Goal: Task Accomplishment & Management: Complete application form

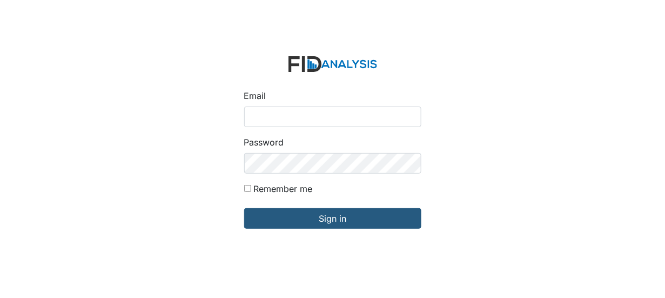
click at [253, 114] on input "Email" at bounding box center [332, 116] width 177 height 21
type input "[EMAIL_ADDRESS][DOMAIN_NAME]"
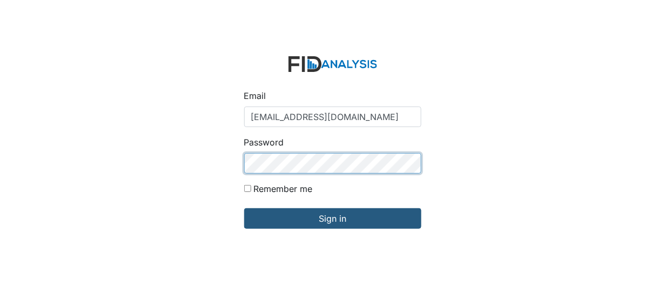
click at [244, 208] on input "Sign in" at bounding box center [332, 218] width 177 height 21
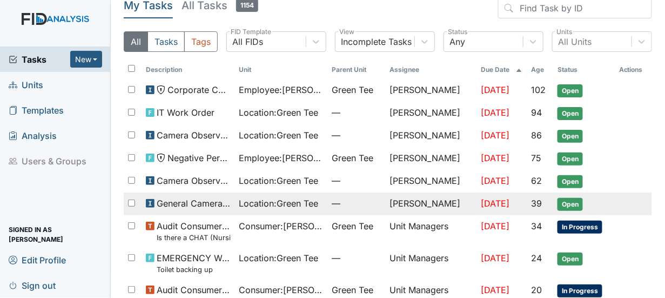
scroll to position [17, 0]
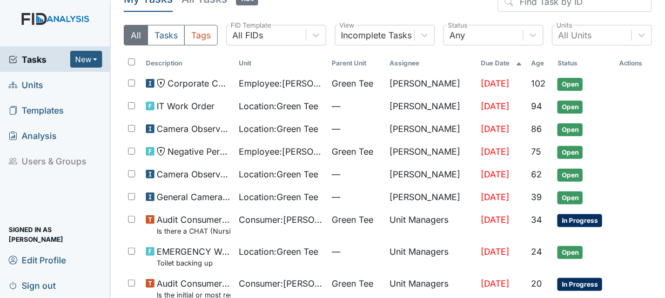
click at [48, 83] on link "Units" at bounding box center [55, 84] width 111 height 25
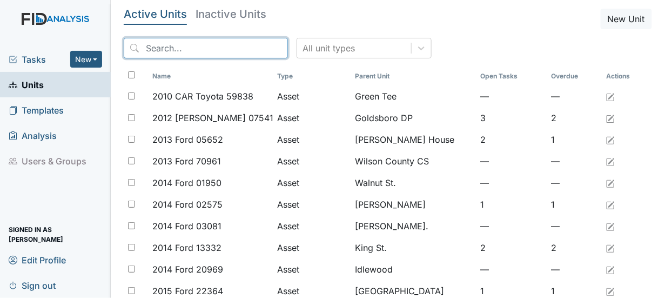
click at [152, 49] on input "search" at bounding box center [206, 48] width 164 height 21
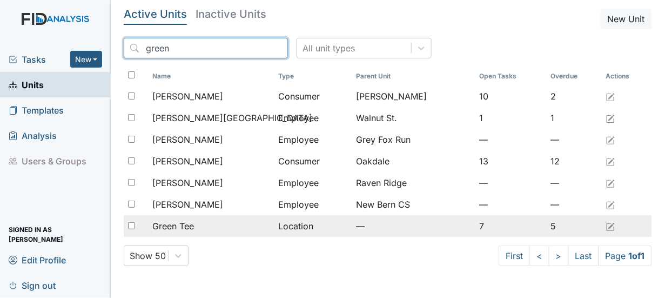
type input "green"
click at [132, 225] on input "checkbox" at bounding box center [131, 225] width 7 height 7
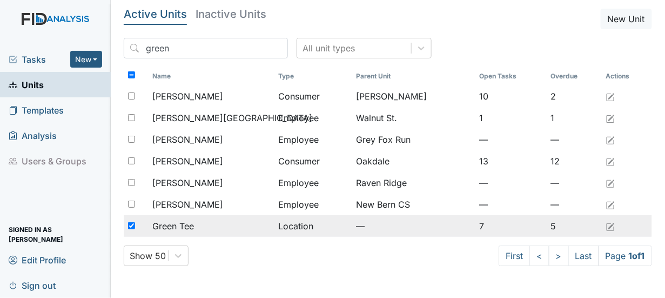
checkbox input "true"
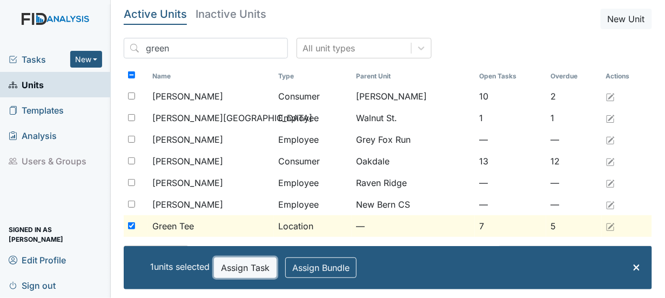
click at [245, 262] on button "Assign Task" at bounding box center [245, 267] width 63 height 21
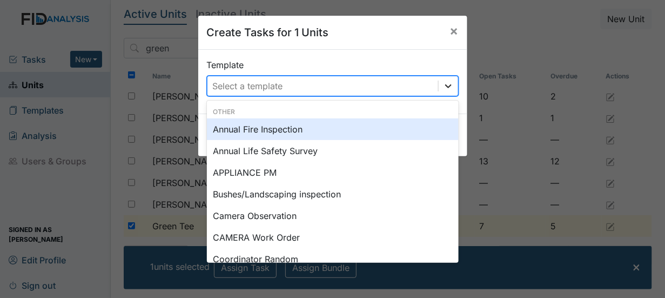
click at [443, 85] on icon at bounding box center [448, 85] width 11 height 11
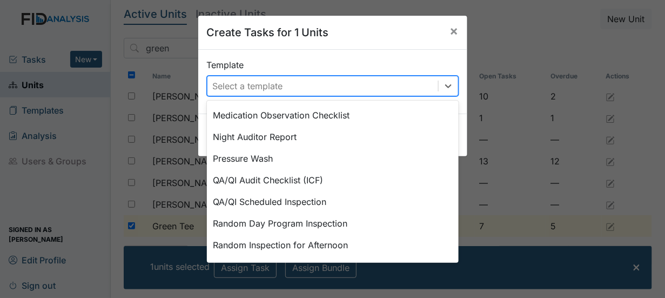
scroll to position [360, 0]
click at [444, 258] on div "Random Inspection for AM" at bounding box center [333, 266] width 252 height 22
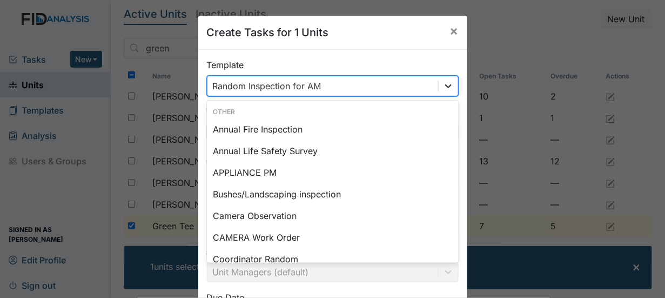
scroll to position [381, 0]
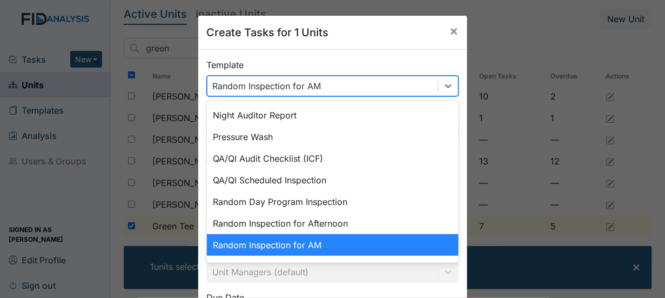
drag, startPoint x: 445, startPoint y: 84, endPoint x: 451, endPoint y: 257, distance: 173.4
click at [451, 96] on div "option Random Inspection for AM, selected. option Random Inspection for AM focu…" at bounding box center [333, 86] width 252 height 21
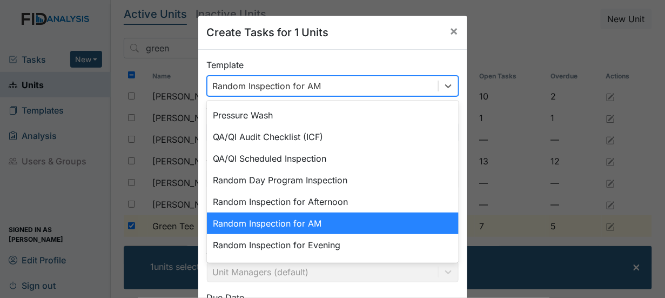
scroll to position [501, 0]
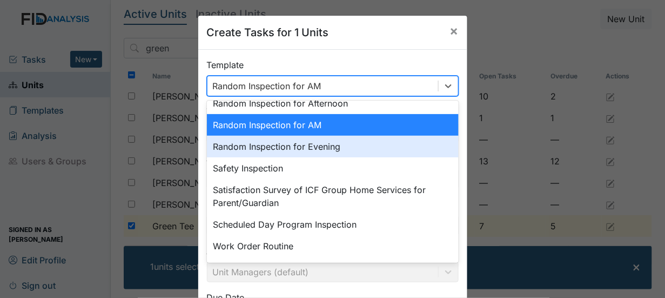
click at [320, 147] on div "Random Inspection for Evening" at bounding box center [333, 147] width 252 height 22
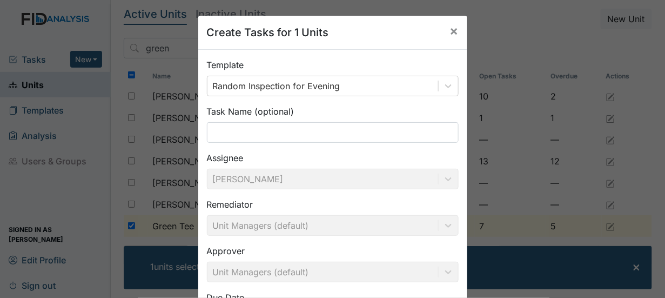
click at [443, 273] on div "Approver Unit Managers (default)" at bounding box center [333, 263] width 252 height 38
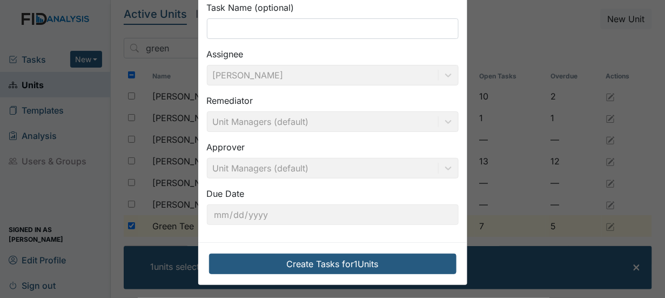
scroll to position [105, 0]
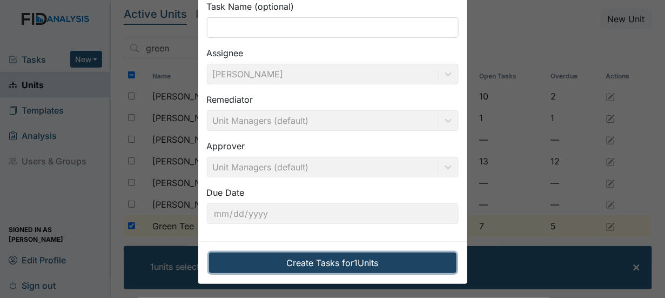
click at [372, 258] on button "Create Tasks for 1 Units" at bounding box center [332, 262] width 247 height 21
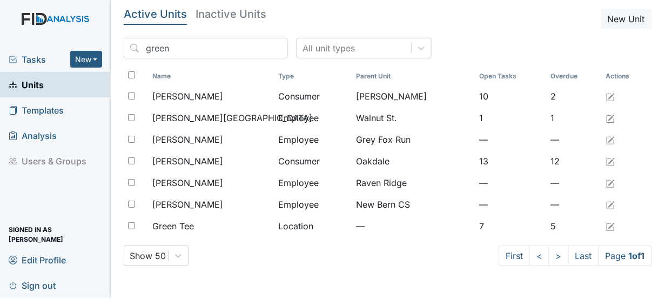
click at [32, 57] on span "Tasks" at bounding box center [40, 59] width 62 height 13
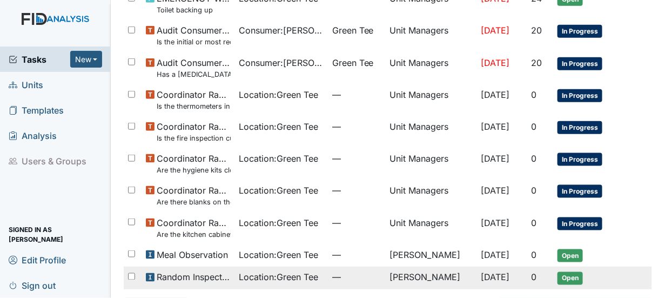
scroll to position [303, 0]
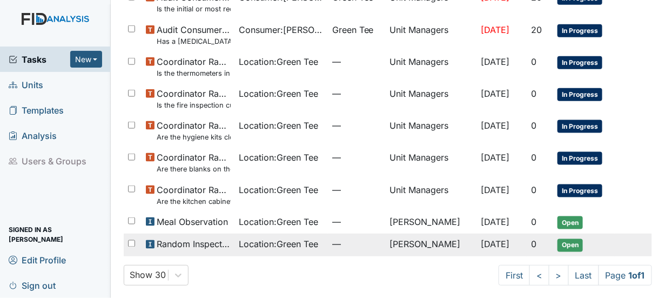
click at [566, 240] on span "Open" at bounding box center [569, 245] width 25 height 13
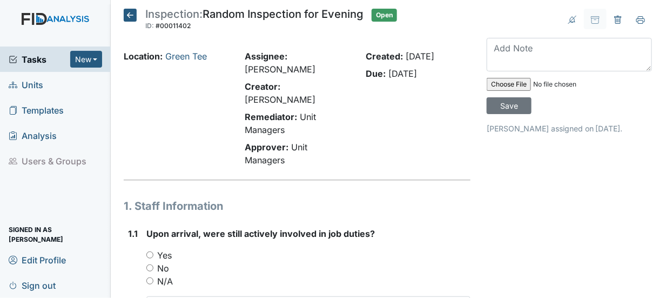
drag, startPoint x: 148, startPoint y: 238, endPoint x: 163, endPoint y: 247, distance: 16.9
click at [149, 251] on input "Yes" at bounding box center [149, 254] width 7 height 7
radio input "true"
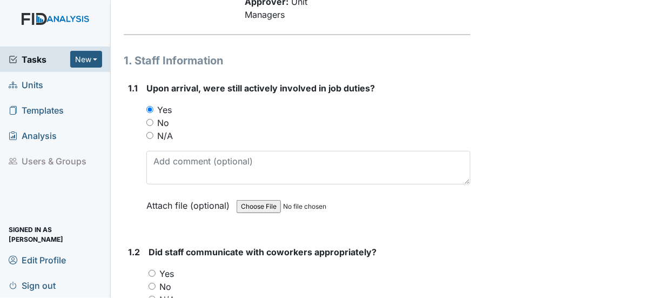
scroll to position [162, 0]
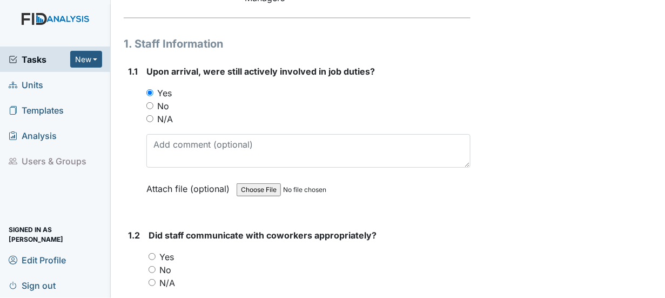
click at [152, 253] on input "Yes" at bounding box center [152, 256] width 7 height 7
radio input "true"
click at [242, 263] on div "No" at bounding box center [310, 269] width 322 height 13
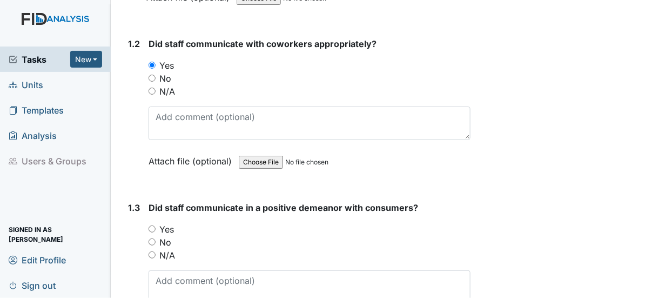
scroll to position [378, 0]
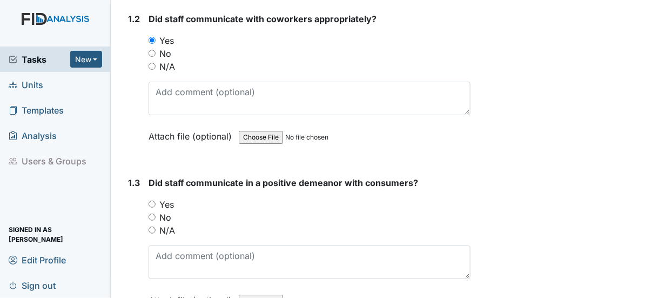
click at [152, 200] on input "Yes" at bounding box center [152, 203] width 7 height 7
radio input "true"
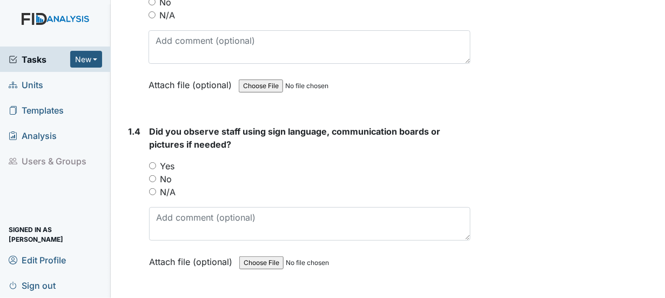
scroll to position [594, 0]
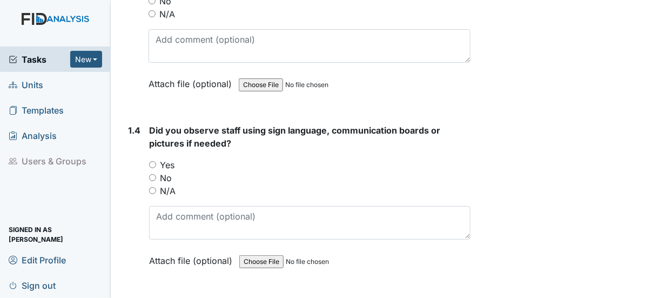
click at [151, 187] on input "N/A" at bounding box center [152, 190] width 7 height 7
radio input "true"
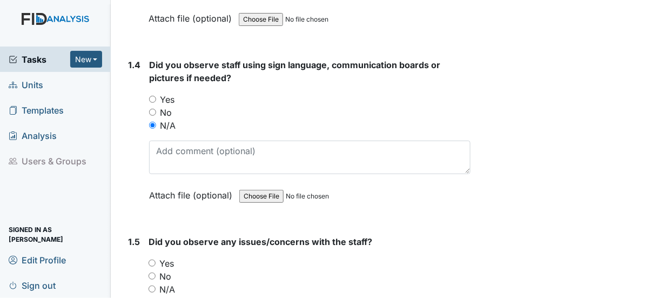
scroll to position [756, 0]
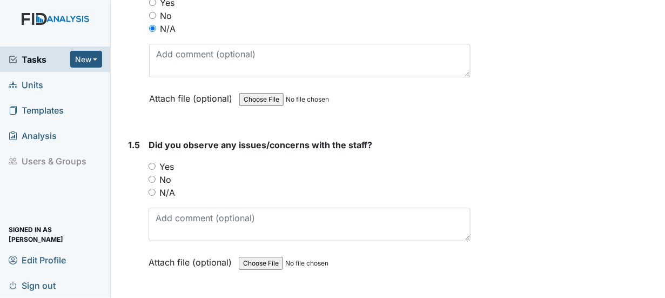
click at [152, 176] on input "No" at bounding box center [152, 179] width 7 height 7
radio input "true"
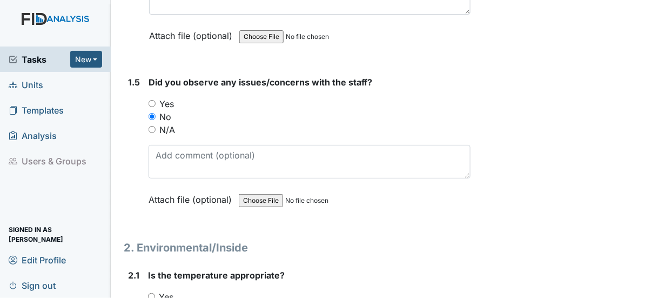
scroll to position [972, 0]
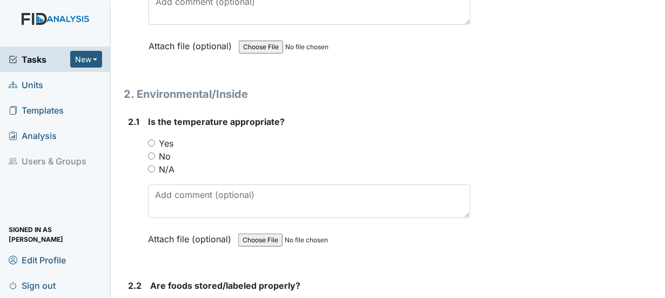
click at [152, 139] on input "Yes" at bounding box center [151, 142] width 7 height 7
radio input "true"
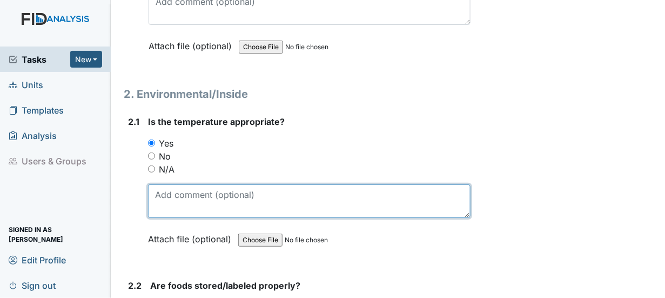
click at [170, 190] on textarea at bounding box center [309, 200] width 322 height 33
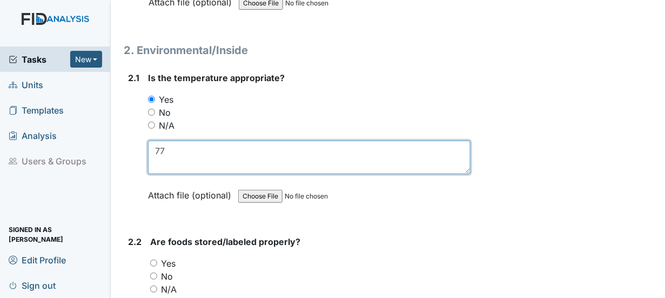
scroll to position [1134, 0]
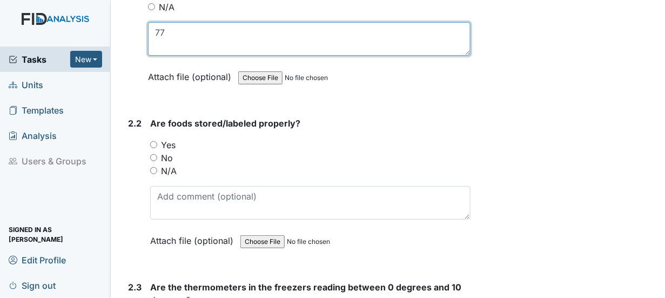
type textarea "77"
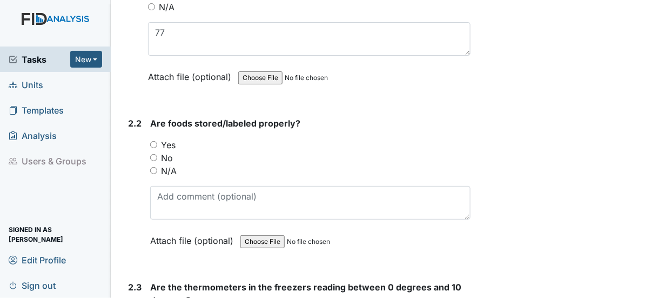
click at [151, 141] on input "Yes" at bounding box center [153, 144] width 7 height 7
radio input "true"
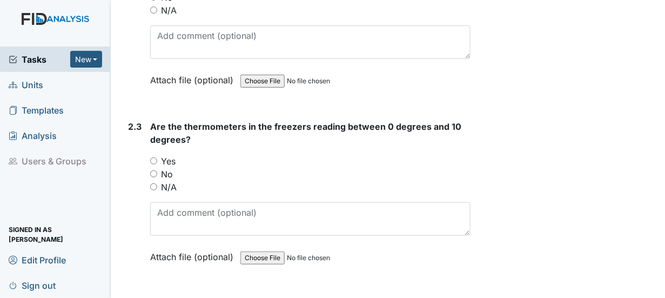
scroll to position [1296, 0]
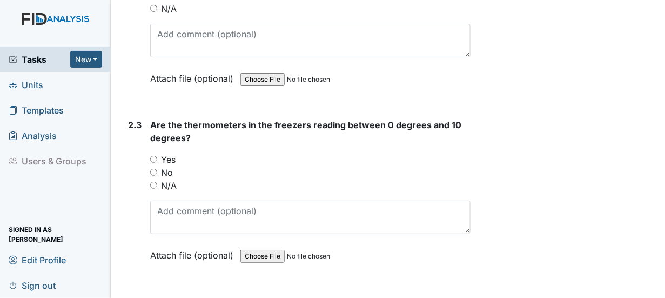
click at [152, 156] on input "Yes" at bounding box center [153, 159] width 7 height 7
radio input "true"
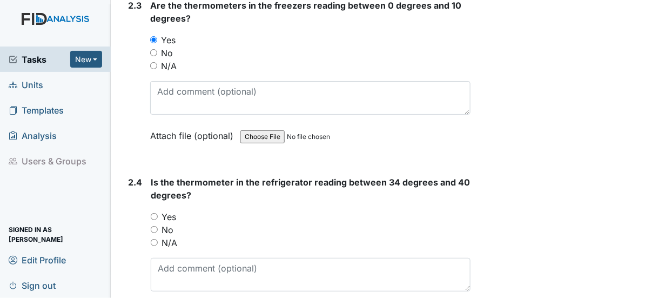
scroll to position [1512, 0]
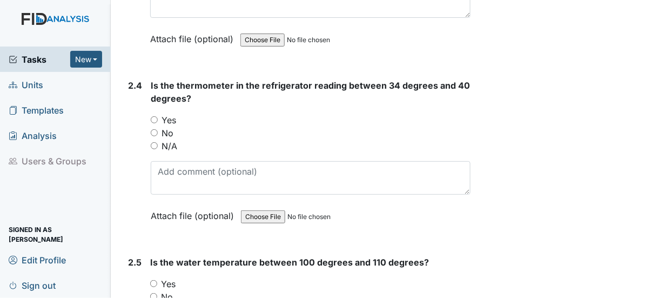
click at [152, 116] on input "Yes" at bounding box center [154, 119] width 7 height 7
radio input "true"
click at [153, 280] on input "Yes" at bounding box center [153, 283] width 7 height 7
radio input "true"
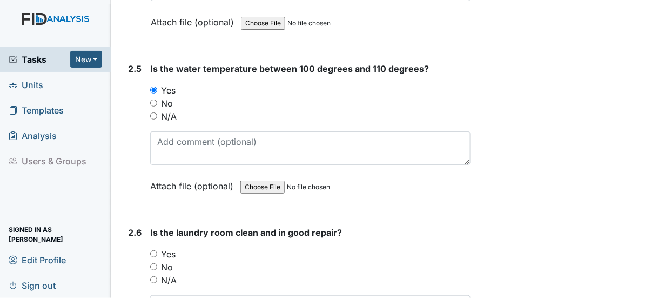
scroll to position [1728, 0]
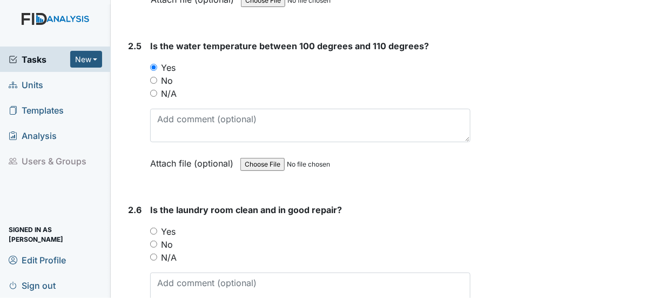
click at [154, 227] on input "Yes" at bounding box center [153, 230] width 7 height 7
radio input "true"
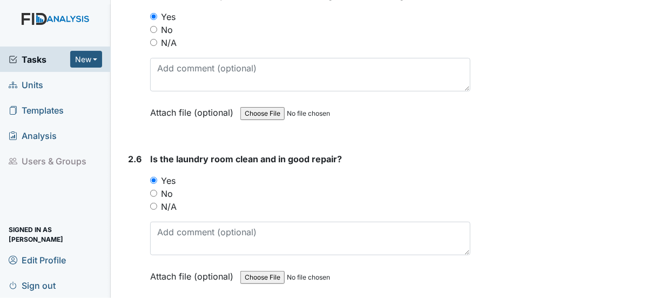
scroll to position [1998, 0]
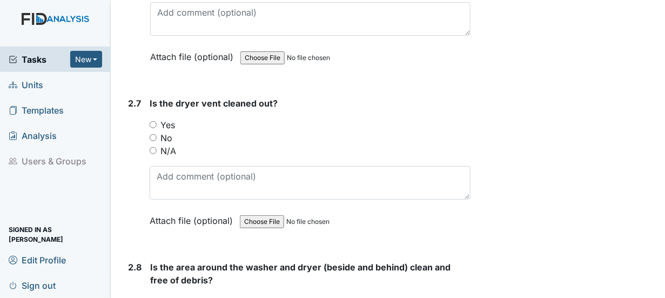
click at [154, 121] on input "Yes" at bounding box center [153, 124] width 7 height 7
radio input "true"
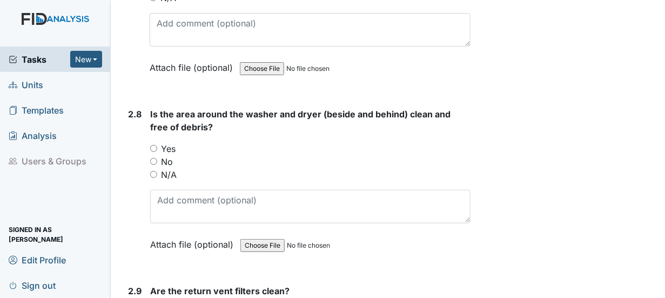
scroll to position [2160, 0]
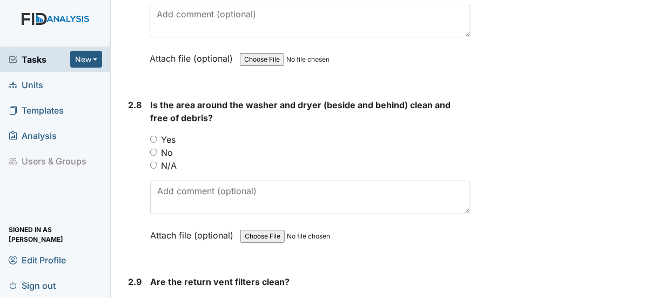
click at [153, 149] on input "No" at bounding box center [153, 152] width 7 height 7
radio input "true"
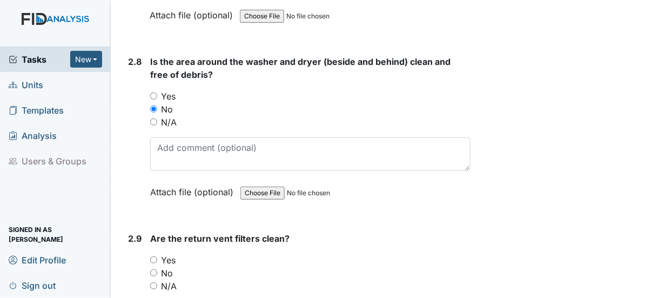
scroll to position [2268, 0]
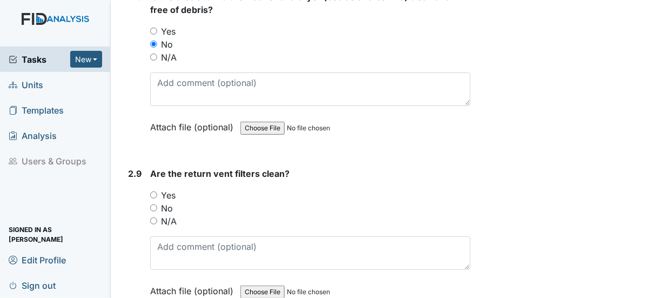
click at [153, 188] on div "Yes" at bounding box center [310, 194] width 320 height 13
drag, startPoint x: 152, startPoint y: 172, endPoint x: 159, endPoint y: 172, distance: 7.0
click at [155, 191] on input "Yes" at bounding box center [153, 194] width 7 height 7
radio input "true"
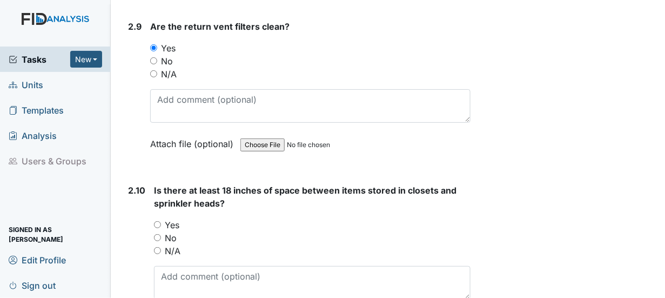
scroll to position [2430, 0]
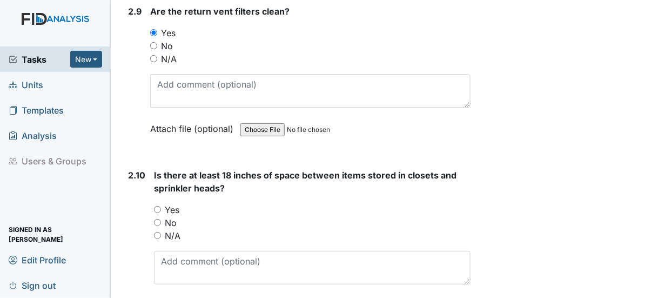
click at [158, 206] on input "Yes" at bounding box center [157, 209] width 7 height 7
radio input "true"
click at [157, 219] on input "No" at bounding box center [157, 222] width 7 height 7
radio input "true"
click at [156, 206] on input "Yes" at bounding box center [157, 209] width 7 height 7
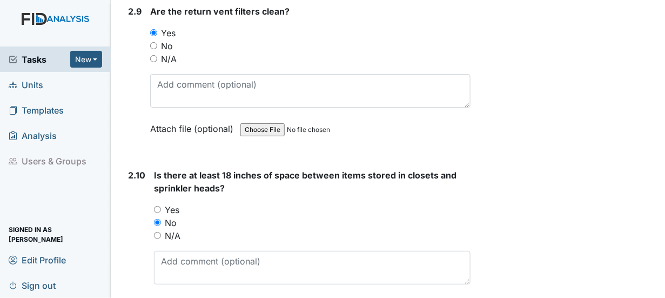
radio input "true"
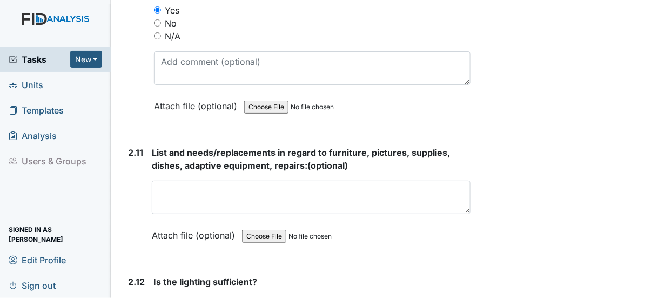
scroll to position [2646, 0]
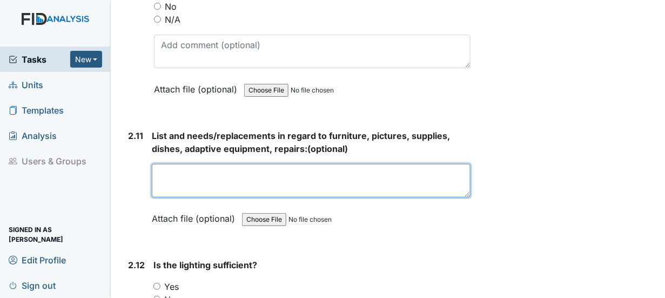
click at [167, 167] on textarea at bounding box center [311, 180] width 319 height 33
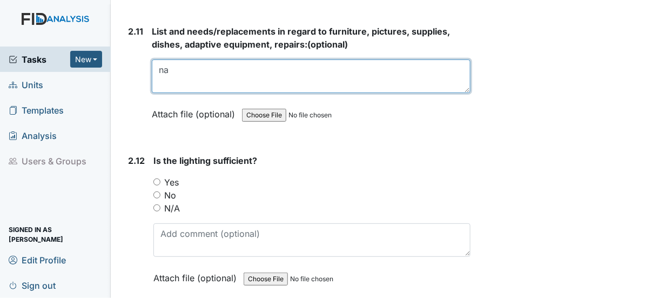
scroll to position [2754, 0]
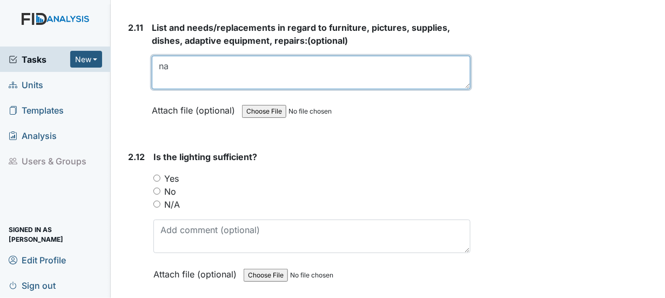
type textarea "na"
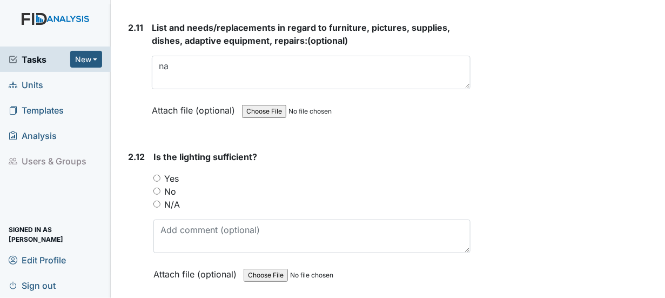
click at [157, 174] on input "Yes" at bounding box center [156, 177] width 7 height 7
radio input "true"
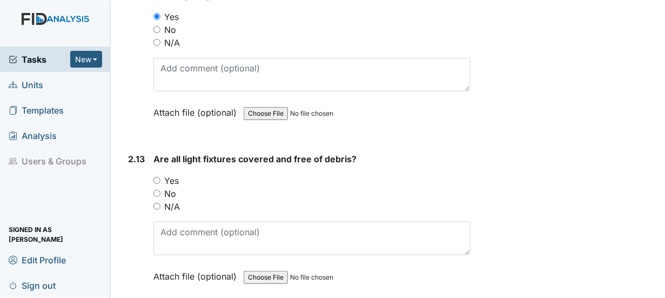
scroll to position [2916, 0]
click at [158, 176] on input "Yes" at bounding box center [156, 179] width 7 height 7
radio input "true"
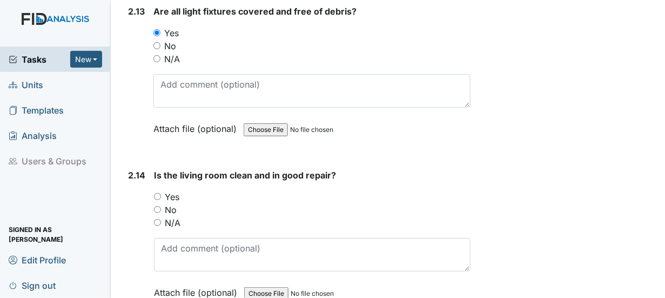
scroll to position [3078, 0]
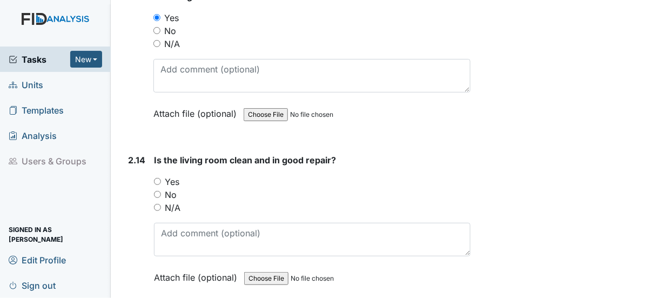
click at [157, 178] on input "Yes" at bounding box center [157, 181] width 7 height 7
radio input "true"
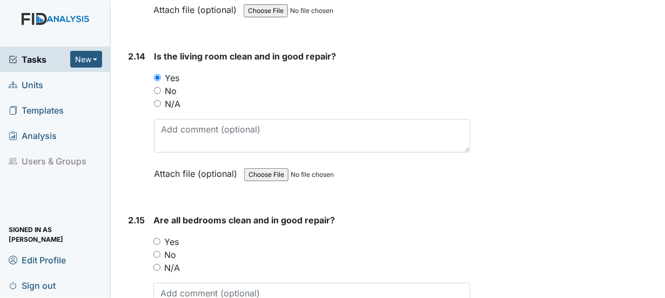
scroll to position [3186, 0]
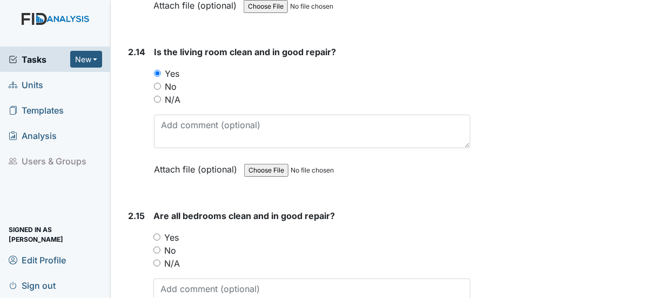
click at [154, 233] on input "Yes" at bounding box center [156, 236] width 7 height 7
radio input "true"
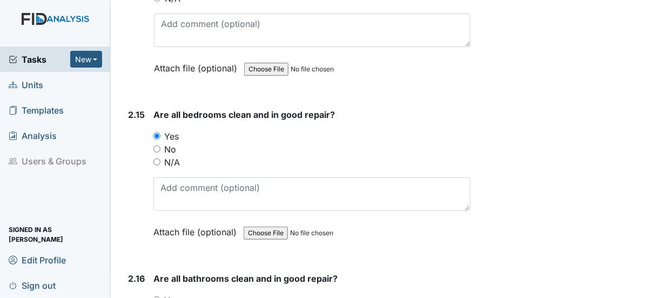
scroll to position [3348, 0]
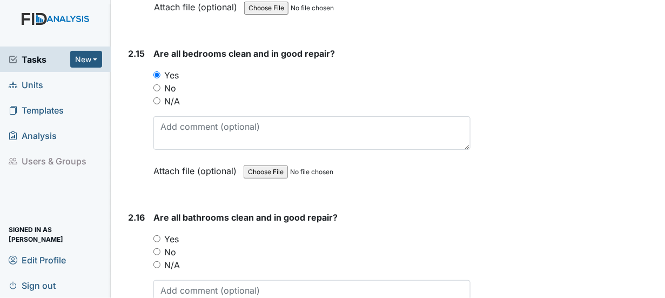
click at [158, 235] on input "Yes" at bounding box center [156, 238] width 7 height 7
radio input "true"
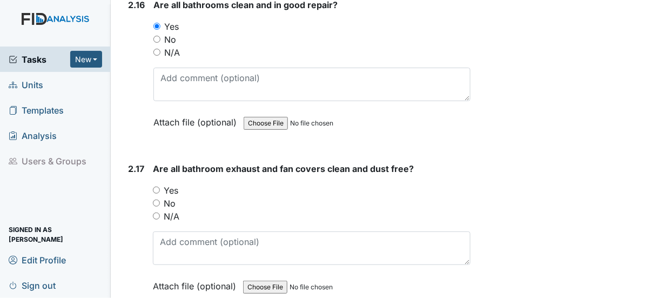
scroll to position [3564, 0]
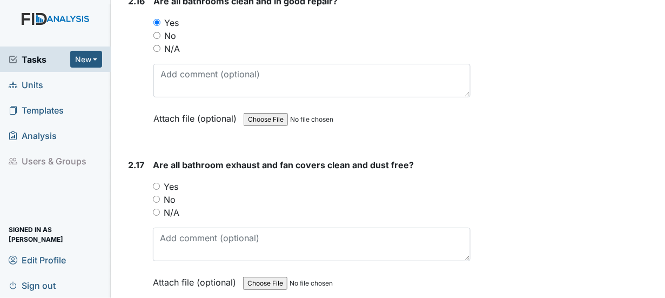
click at [156, 183] on input "Yes" at bounding box center [156, 186] width 7 height 7
radio input "true"
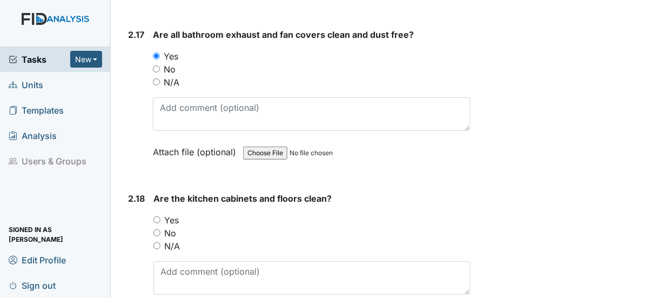
scroll to position [3726, 0]
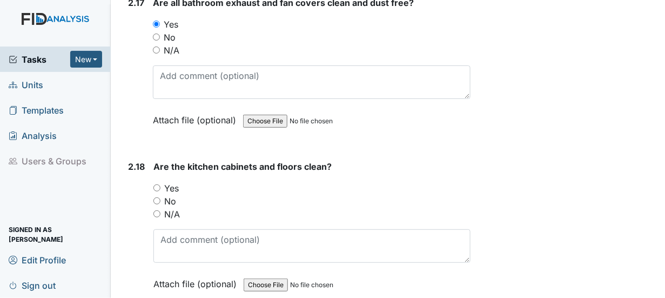
click at [157, 184] on input "Yes" at bounding box center [156, 187] width 7 height 7
radio input "true"
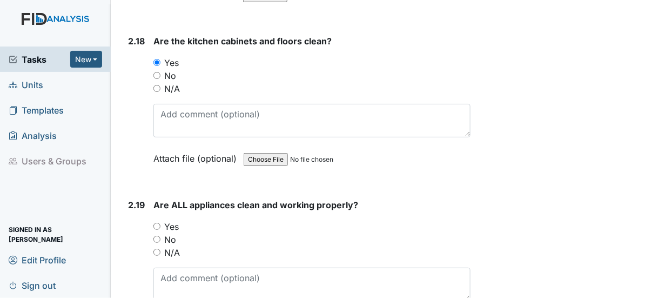
scroll to position [3888, 0]
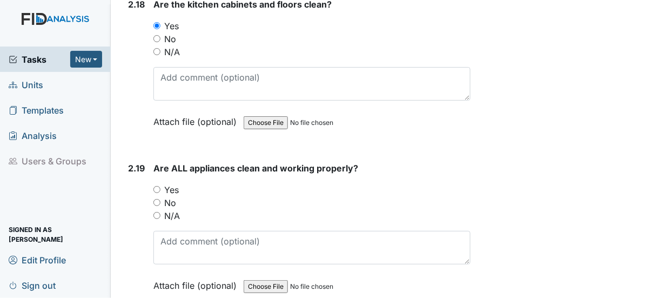
click at [154, 186] on input "Yes" at bounding box center [156, 189] width 7 height 7
radio input "true"
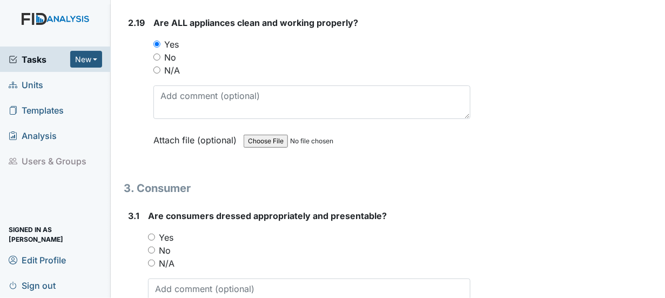
scroll to position [4050, 0]
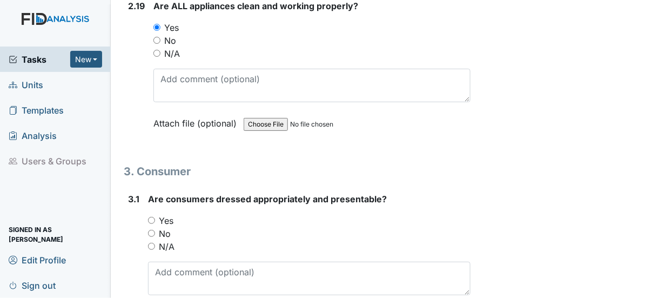
click at [149, 217] on input "Yes" at bounding box center [151, 220] width 7 height 7
radio input "true"
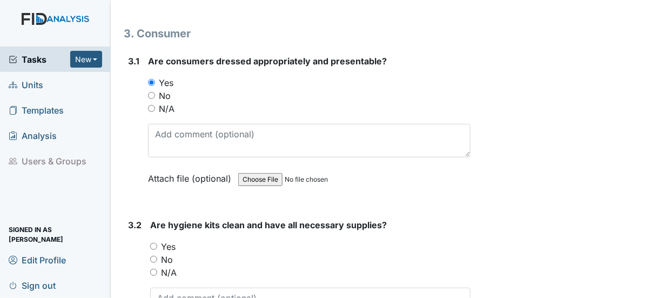
scroll to position [4212, 0]
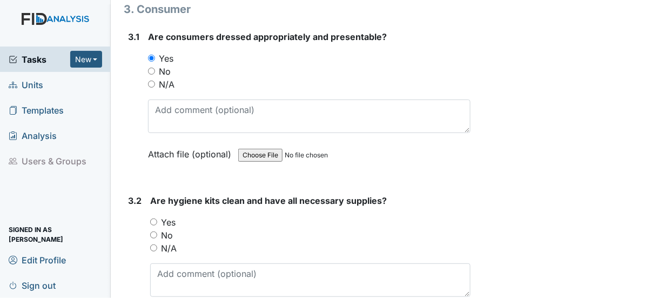
click at [154, 218] on input "Yes" at bounding box center [153, 221] width 7 height 7
radio input "true"
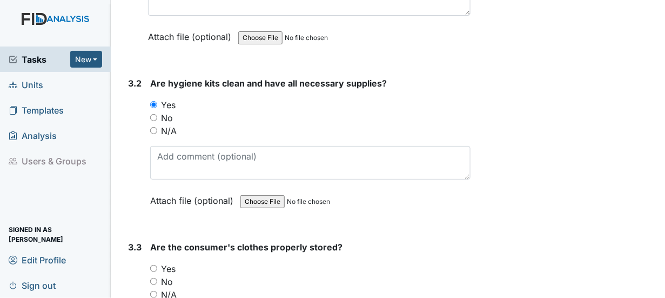
scroll to position [4374, 0]
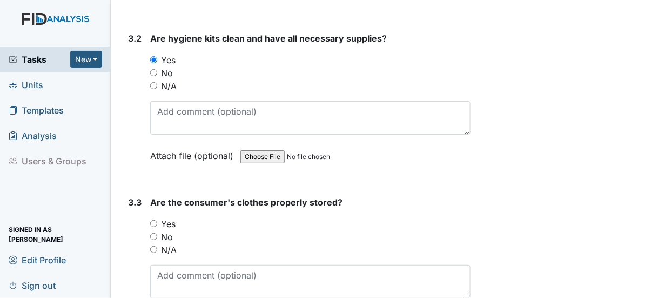
click at [154, 220] on input "Yes" at bounding box center [153, 223] width 7 height 7
radio input "true"
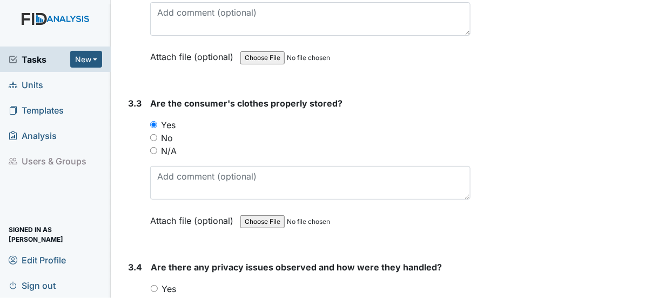
scroll to position [4482, 0]
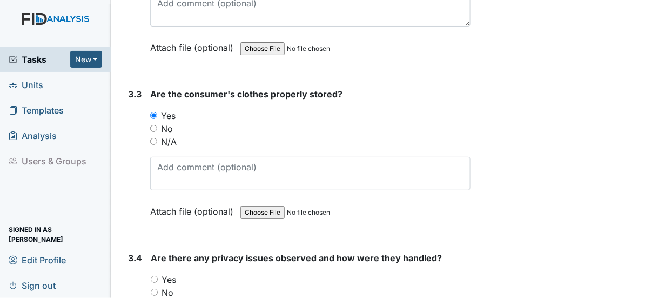
click at [157, 288] on input "No" at bounding box center [154, 291] width 7 height 7
radio input "true"
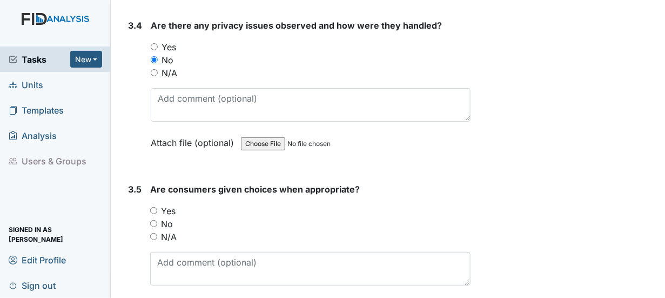
scroll to position [4698, 0]
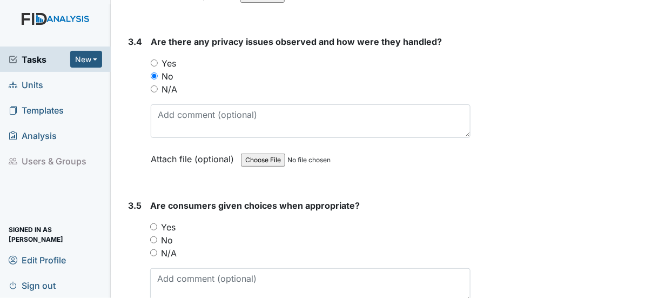
click at [154, 223] on input "Yes" at bounding box center [153, 226] width 7 height 7
radio input "true"
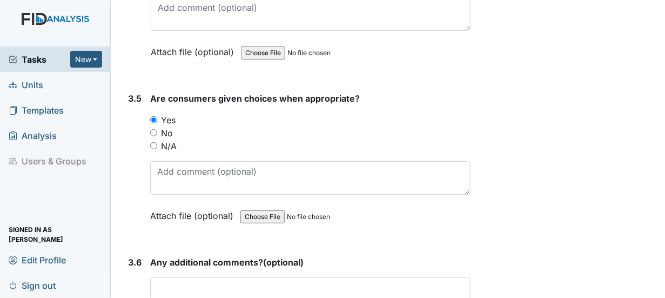
scroll to position [4806, 0]
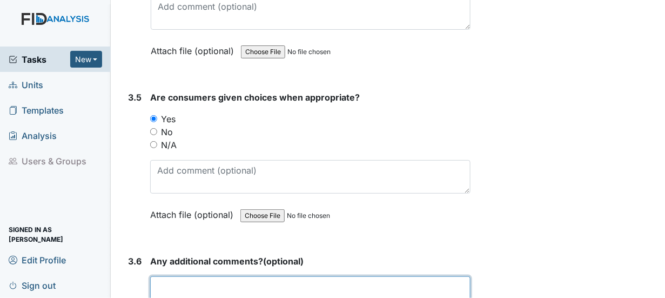
click at [160, 276] on textarea at bounding box center [310, 292] width 320 height 33
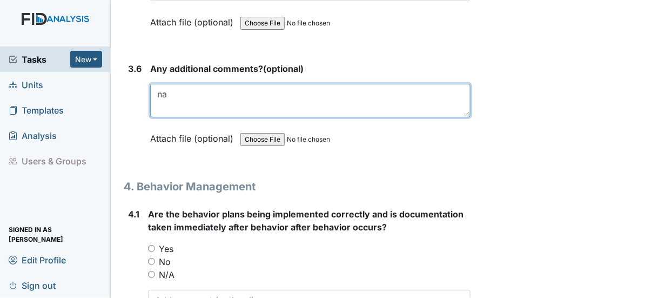
scroll to position [5022, 0]
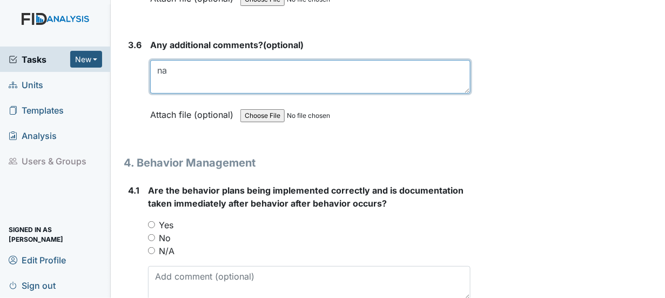
type textarea "na"
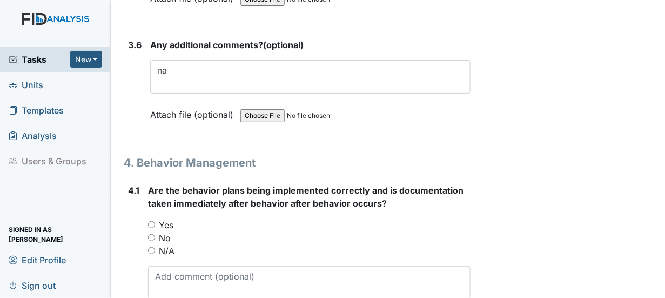
click at [147, 187] on div "4.1 Are the behavior plans being implemented correctly and is documentation tak…" at bounding box center [297, 263] width 347 height 159
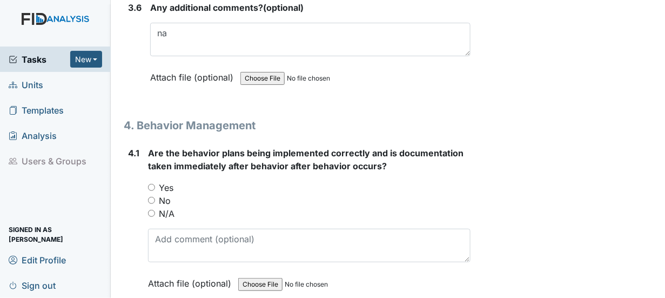
scroll to position [5076, 0]
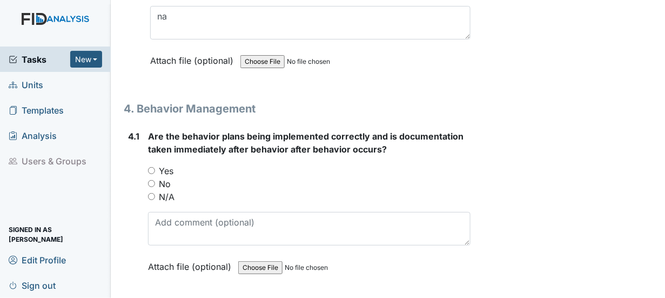
click at [150, 167] on input "Yes" at bounding box center [151, 170] width 7 height 7
radio input "true"
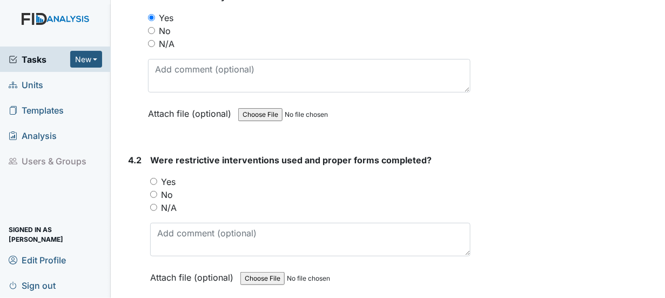
scroll to position [5238, 0]
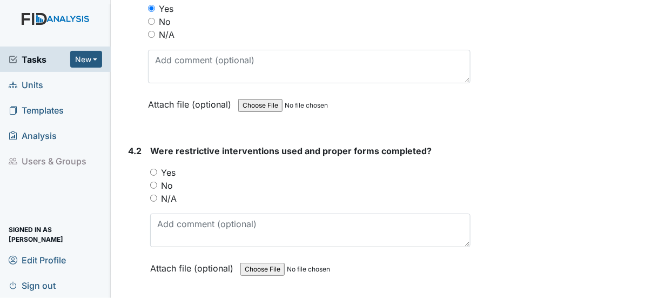
click at [153, 181] on input "No" at bounding box center [153, 184] width 7 height 7
radio input "true"
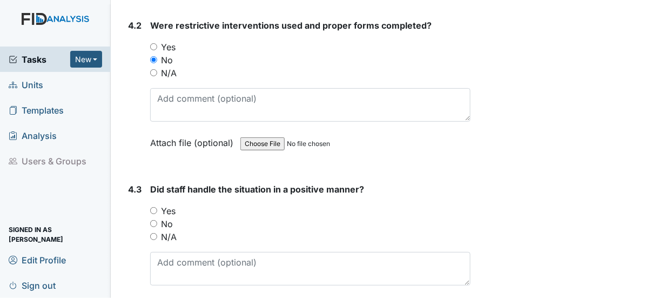
scroll to position [5400, 0]
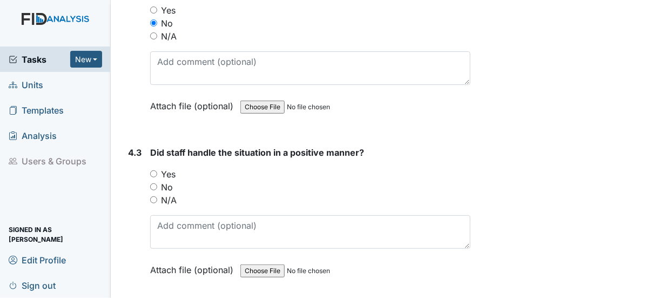
drag, startPoint x: 154, startPoint y: 138, endPoint x: 185, endPoint y: 135, distance: 30.4
click at [154, 170] on input "Yes" at bounding box center [153, 173] width 7 height 7
radio input "true"
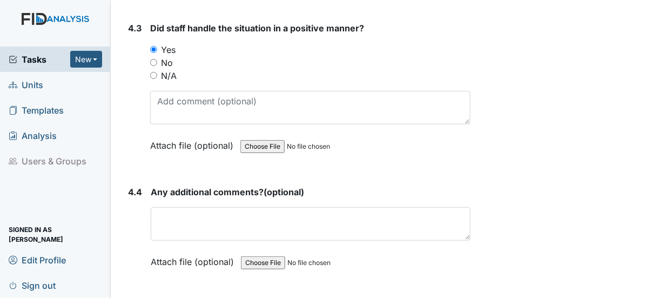
scroll to position [5562, 0]
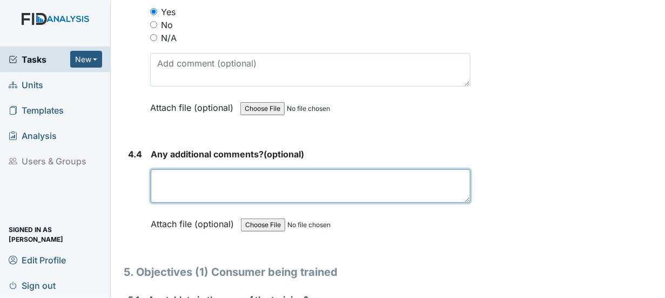
click at [161, 169] on textarea at bounding box center [311, 185] width 320 height 33
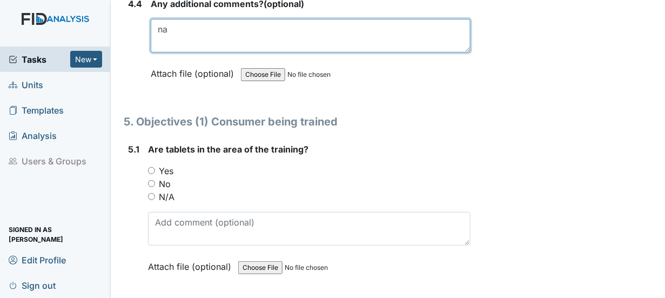
scroll to position [5724, 0]
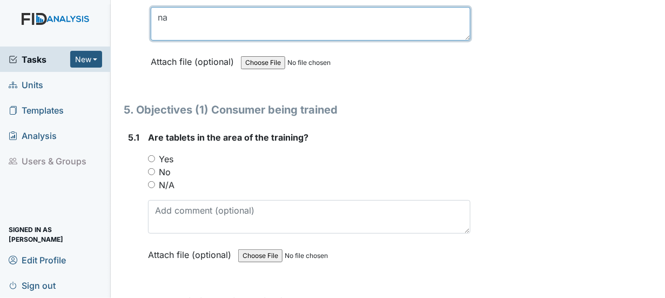
type textarea "na"
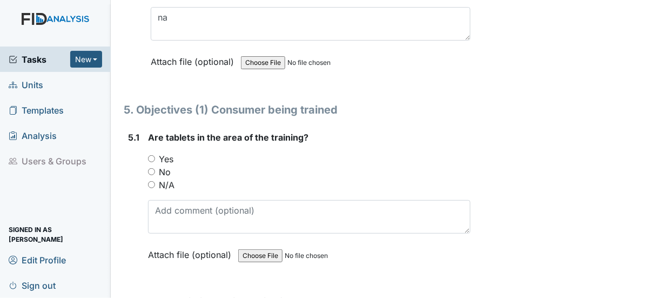
click at [150, 181] on input "N/A" at bounding box center [151, 184] width 7 height 7
radio input "true"
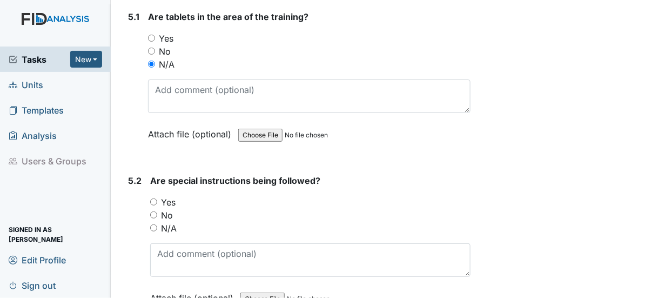
scroll to position [5886, 0]
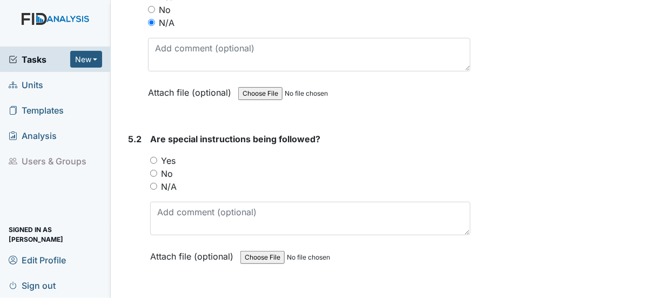
click at [151, 183] on input "N/A" at bounding box center [153, 186] width 7 height 7
radio input "true"
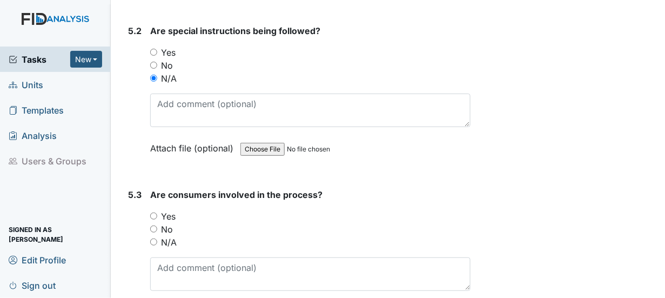
scroll to position [6048, 0]
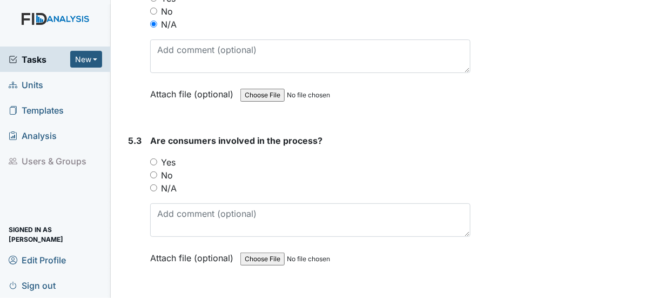
click at [155, 181] on div "N/A" at bounding box center [310, 187] width 320 height 13
click at [152, 184] on input "N/A" at bounding box center [153, 187] width 7 height 7
radio input "true"
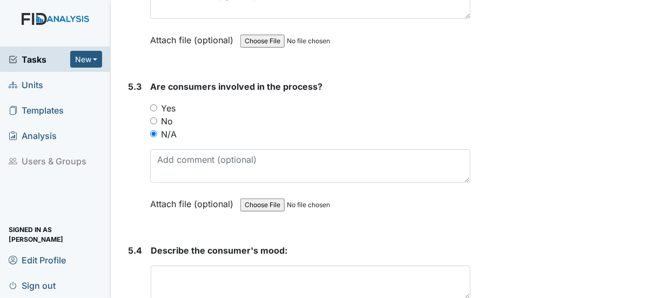
scroll to position [6156, 0]
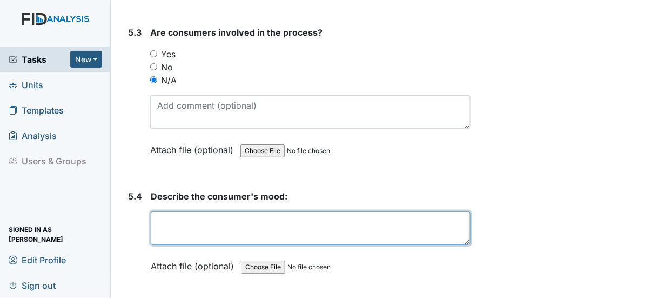
click at [159, 211] on textarea at bounding box center [311, 227] width 320 height 33
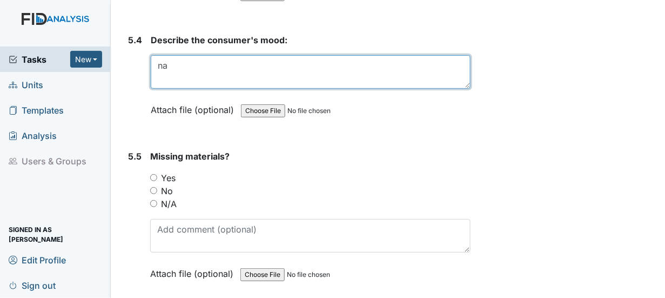
scroll to position [6318, 0]
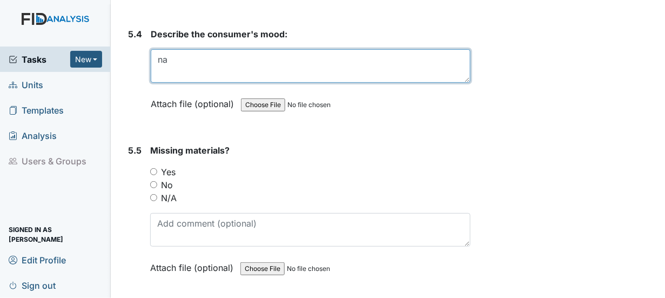
type textarea "na"
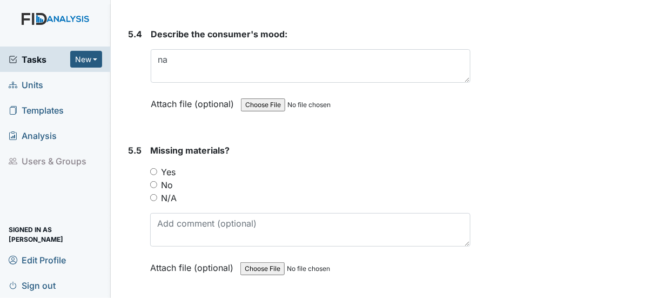
click at [152, 194] on input "N/A" at bounding box center [153, 197] width 7 height 7
radio input "true"
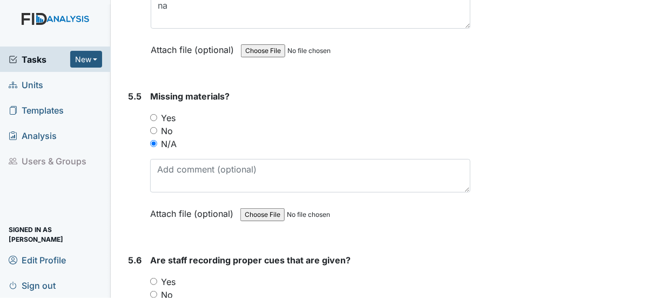
drag, startPoint x: 152, startPoint y: 238, endPoint x: 164, endPoint y: 240, distance: 12.5
click at [152, 278] on input "Yes" at bounding box center [153, 281] width 7 height 7
radio input "true"
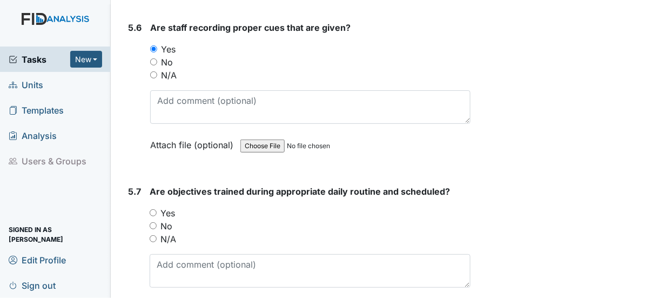
scroll to position [6588, 0]
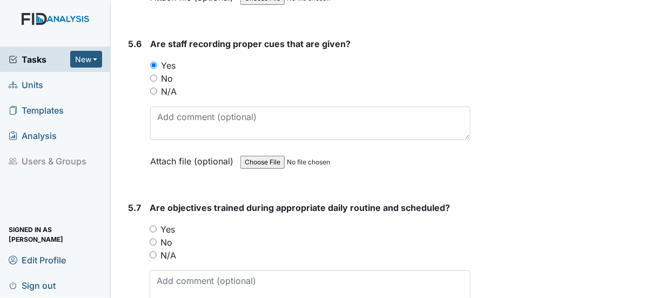
click at [154, 251] on input "N/A" at bounding box center [153, 254] width 7 height 7
radio input "true"
click at [153, 87] on input "N/A" at bounding box center [153, 90] width 7 height 7
radio input "true"
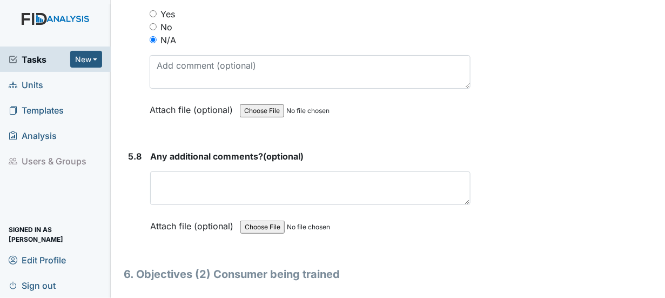
scroll to position [6804, 0]
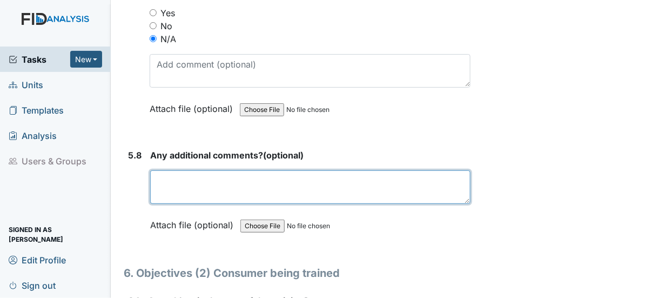
click at [178, 170] on textarea at bounding box center [310, 186] width 320 height 33
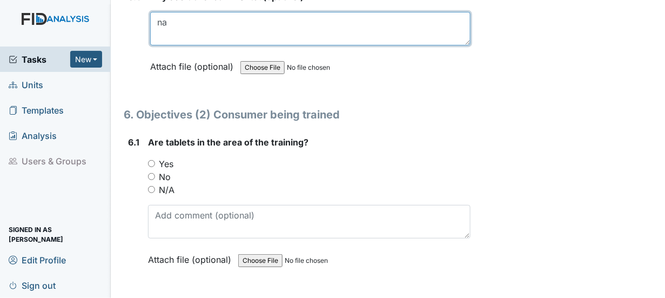
scroll to position [6966, 0]
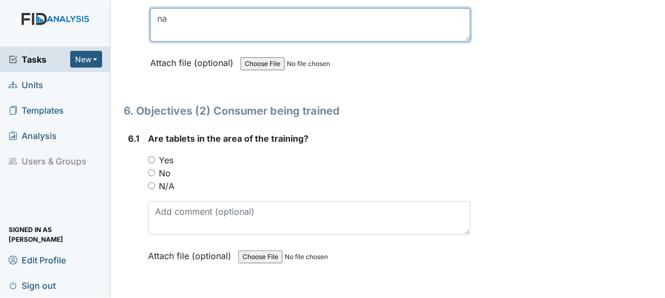
type textarea "na"
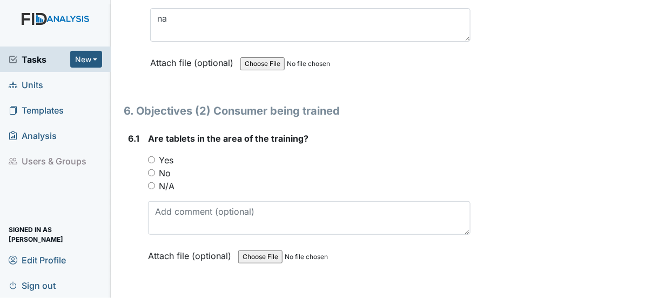
click at [152, 182] on input "N/A" at bounding box center [151, 185] width 7 height 7
radio input "true"
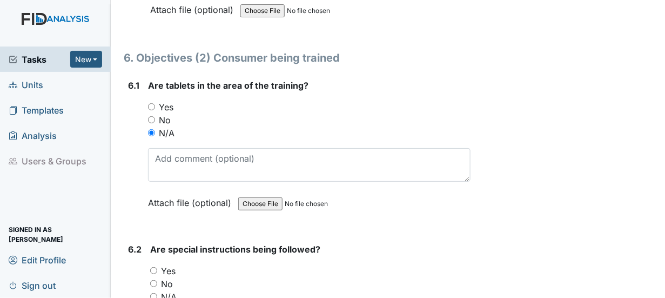
scroll to position [7074, 0]
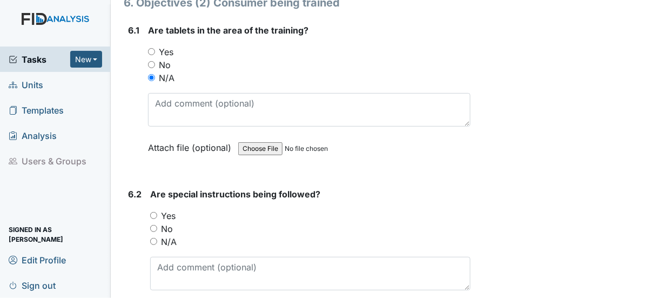
click at [151, 238] on input "N/A" at bounding box center [153, 241] width 7 height 7
radio input "true"
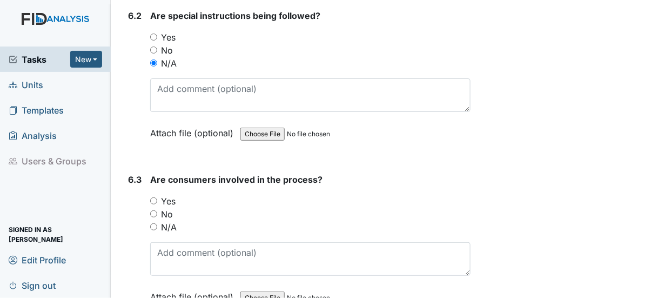
scroll to position [7236, 0]
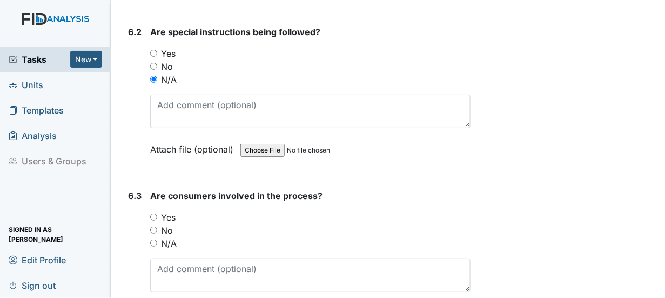
drag, startPoint x: 150, startPoint y: 195, endPoint x: 160, endPoint y: 197, distance: 10.3
click at [154, 239] on input "N/A" at bounding box center [153, 242] width 7 height 7
radio input "true"
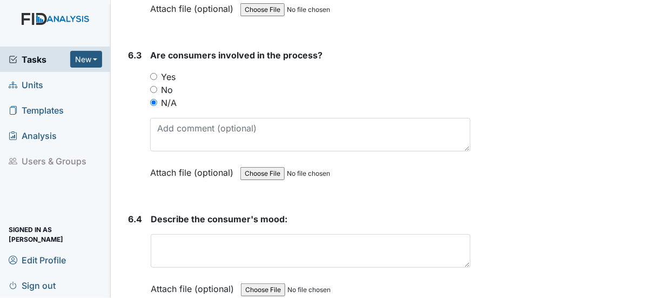
scroll to position [7398, 0]
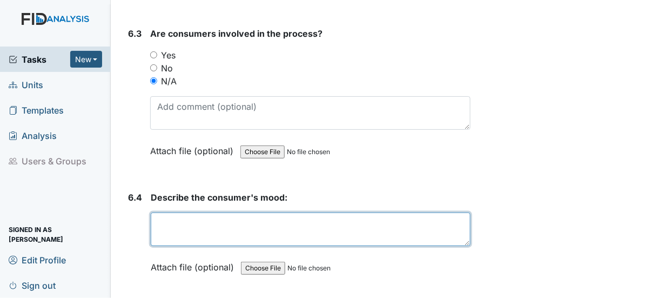
click at [168, 212] on textarea at bounding box center [311, 228] width 320 height 33
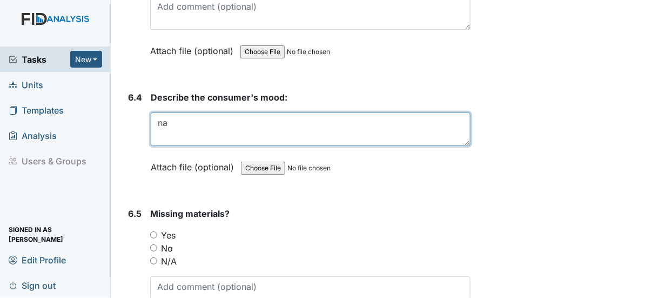
scroll to position [7560, 0]
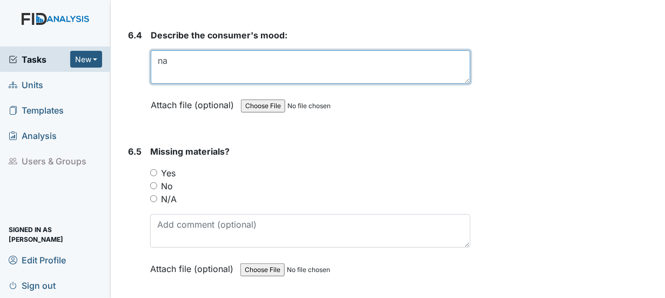
type textarea "na"
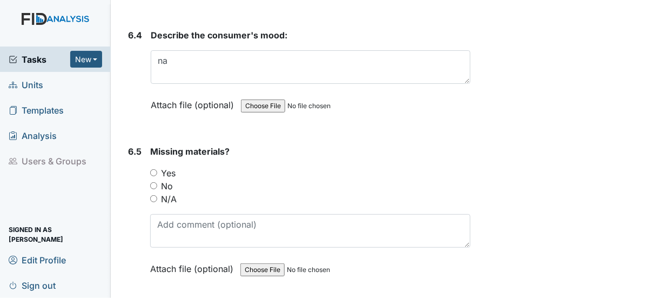
click at [154, 195] on input "N/A" at bounding box center [153, 198] width 7 height 7
radio input "true"
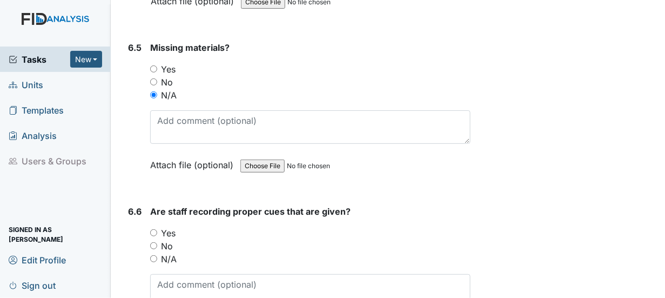
scroll to position [7668, 0]
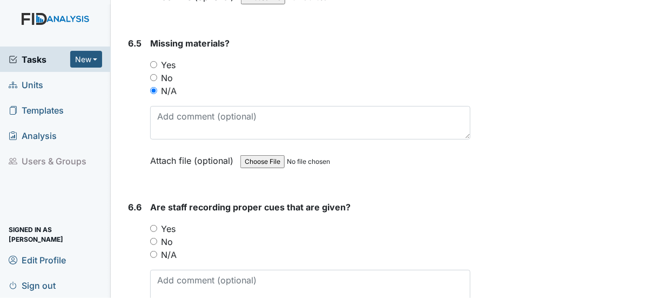
click at [153, 251] on input "N/A" at bounding box center [153, 254] width 7 height 7
radio input "true"
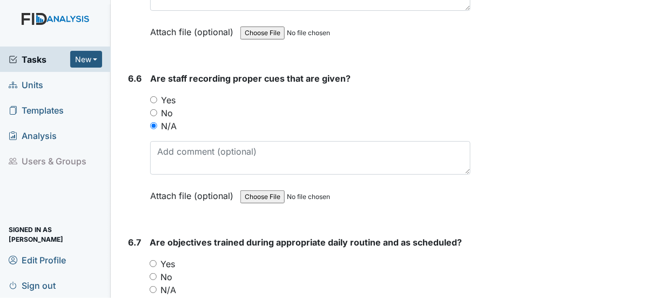
scroll to position [7830, 0]
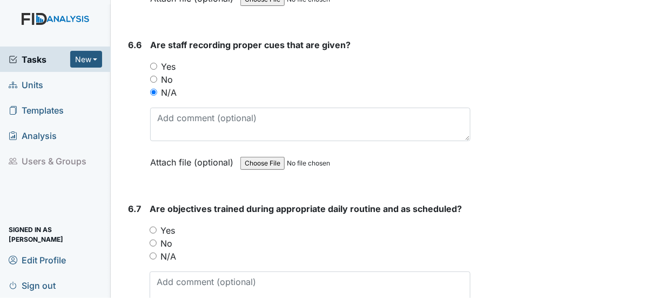
click at [154, 226] on input "Yes" at bounding box center [153, 229] width 7 height 7
radio input "true"
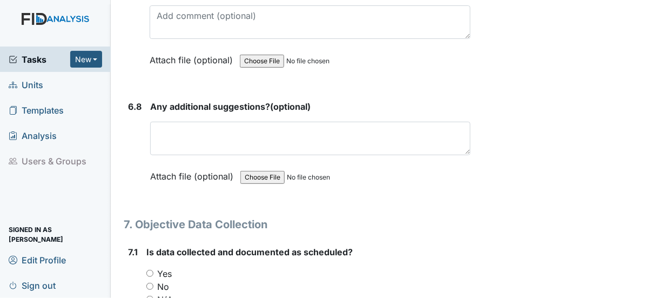
scroll to position [8100, 0]
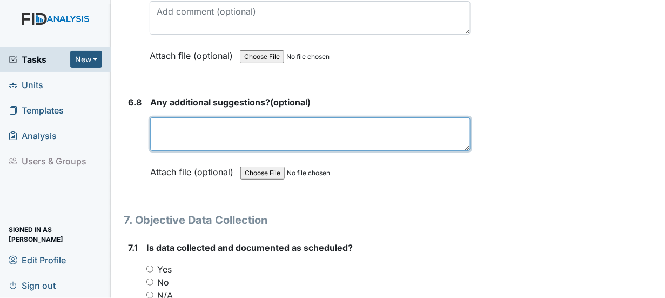
click at [182, 117] on textarea at bounding box center [310, 133] width 320 height 33
type textarea "na"
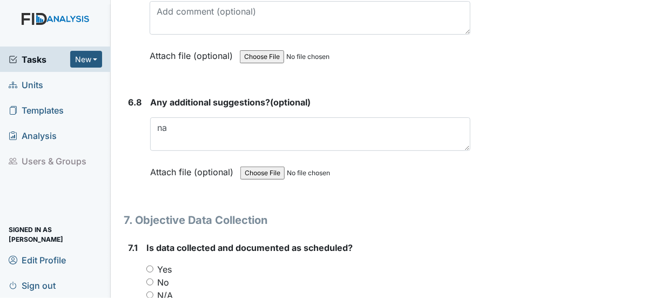
drag, startPoint x: 150, startPoint y: 219, endPoint x: 196, endPoint y: 215, distance: 46.6
click at [151, 265] on input "Yes" at bounding box center [149, 268] width 7 height 7
radio input "true"
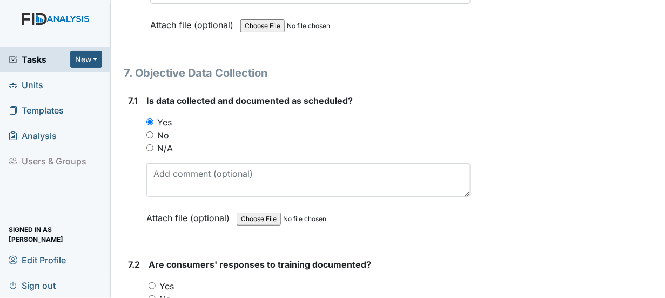
scroll to position [8262, 0]
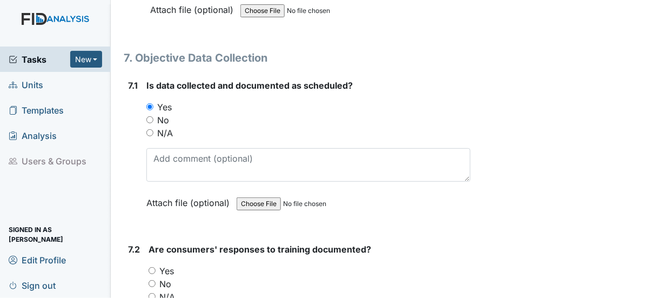
click at [152, 267] on input "Yes" at bounding box center [152, 270] width 7 height 7
radio input "true"
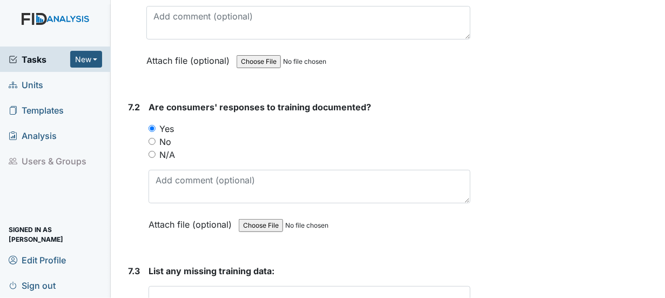
scroll to position [8478, 0]
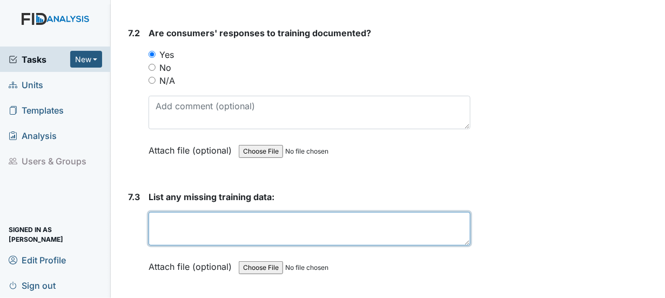
click at [166, 212] on textarea at bounding box center [310, 228] width 322 height 33
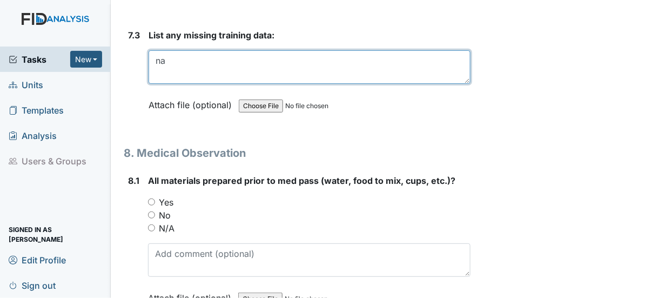
scroll to position [8640, 0]
type textarea "na"
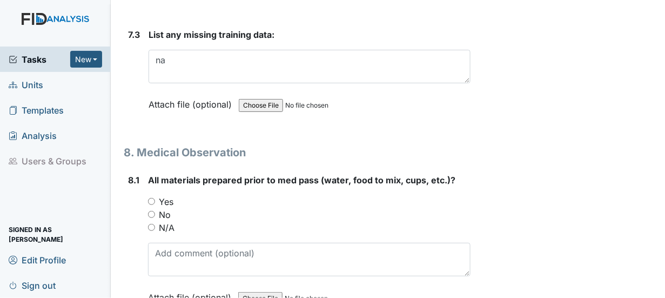
click at [149, 198] on input "Yes" at bounding box center [151, 201] width 7 height 7
radio input "true"
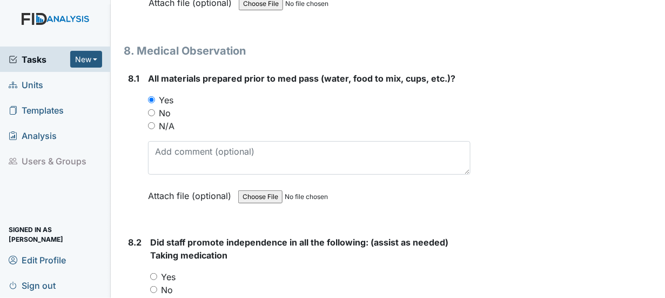
scroll to position [8802, 0]
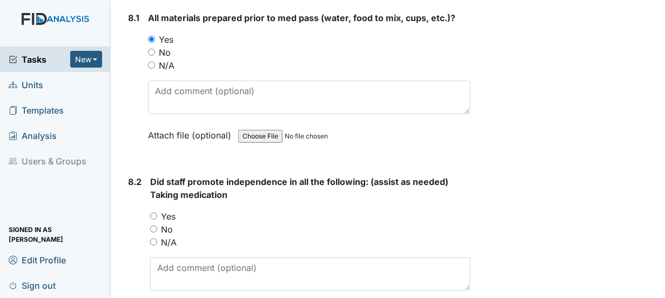
click at [154, 212] on input "Yes" at bounding box center [153, 215] width 7 height 7
radio input "true"
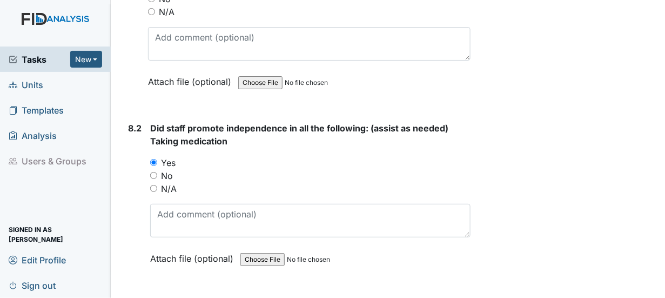
scroll to position [8910, 0]
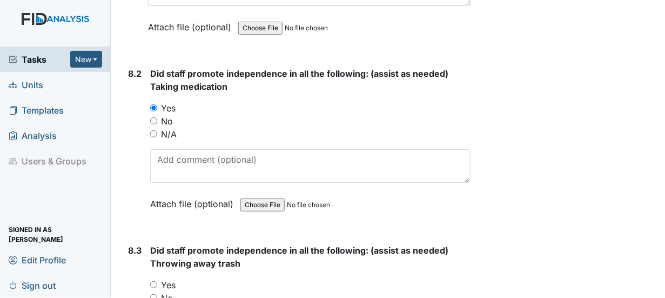
click at [154, 281] on input "Yes" at bounding box center [153, 284] width 7 height 7
radio input "true"
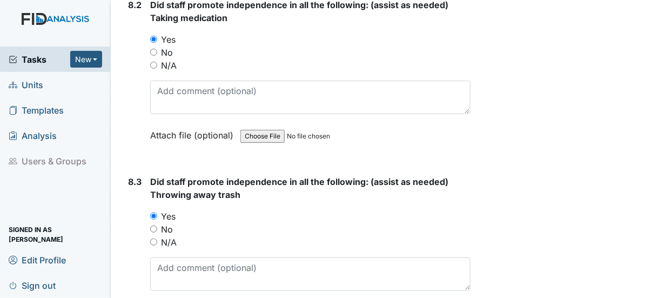
scroll to position [9072, 0]
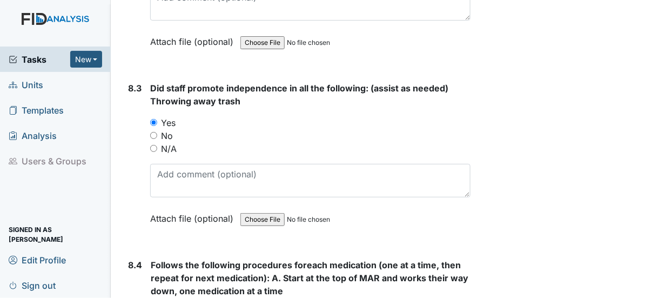
drag, startPoint x: 153, startPoint y: 257, endPoint x: 167, endPoint y: 256, distance: 13.5
radio input "true"
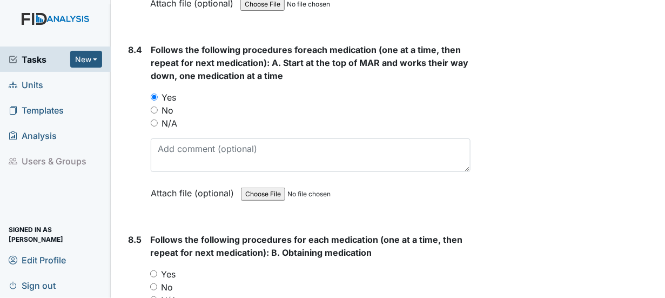
scroll to position [9288, 0]
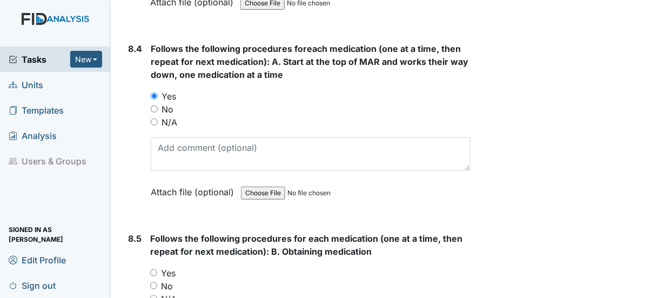
click at [154, 269] on input "Yes" at bounding box center [153, 272] width 7 height 7
radio input "true"
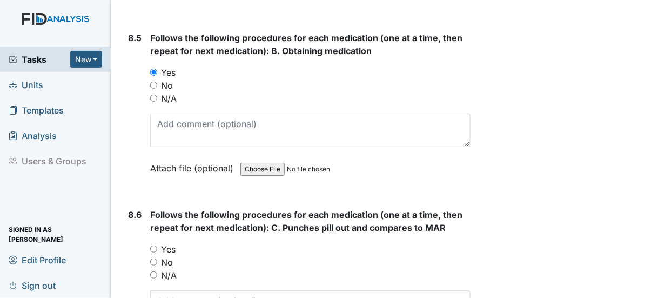
scroll to position [9504, 0]
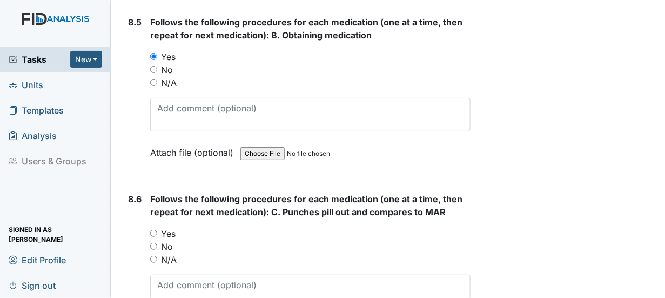
click at [155, 230] on input "Yes" at bounding box center [153, 233] width 7 height 7
radio input "true"
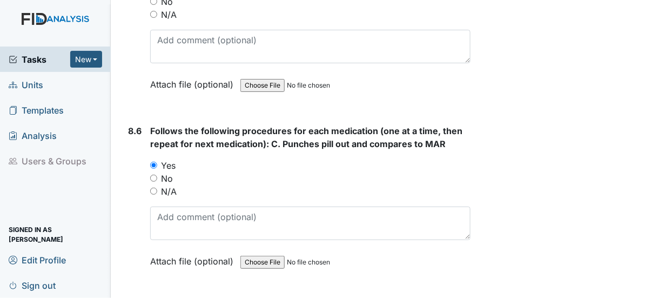
scroll to position [9666, 0]
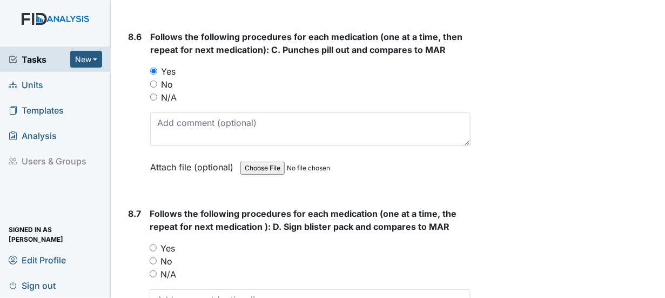
click at [154, 244] on input "Yes" at bounding box center [153, 247] width 7 height 7
radio input "true"
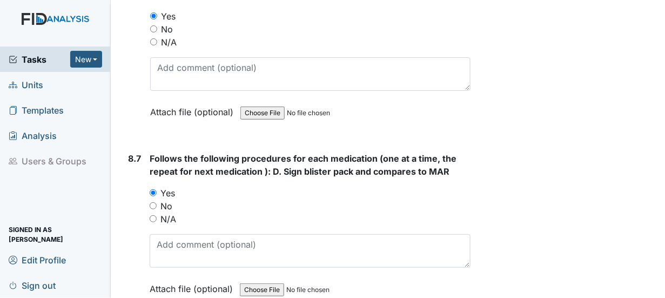
scroll to position [9774, 0]
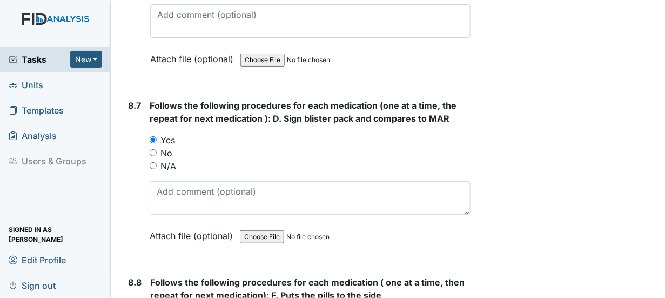
radio input "true"
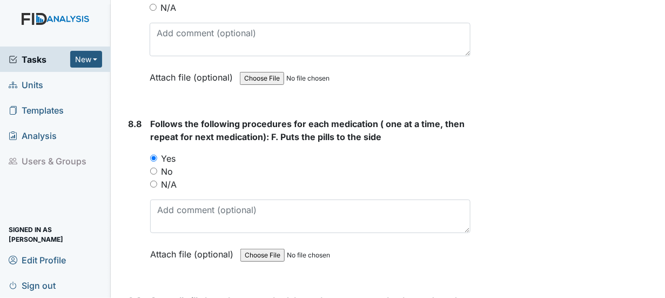
scroll to position [9936, 0]
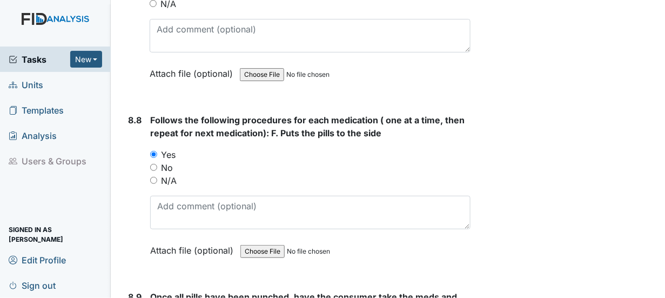
radio input "true"
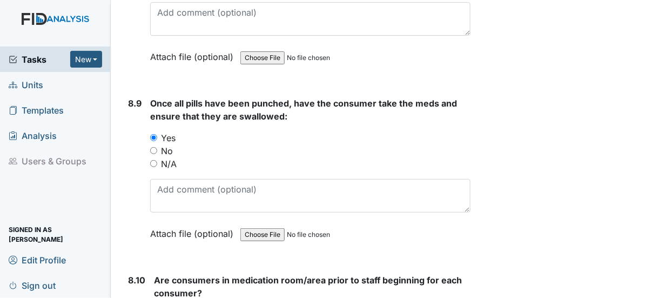
scroll to position [10152, 0]
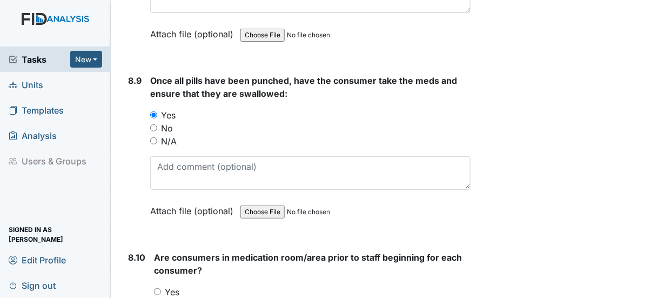
click at [157, 288] on input "Yes" at bounding box center [157, 291] width 7 height 7
radio input "true"
drag, startPoint x: 158, startPoint y: 246, endPoint x: 199, endPoint y: 247, distance: 41.6
radio input "true"
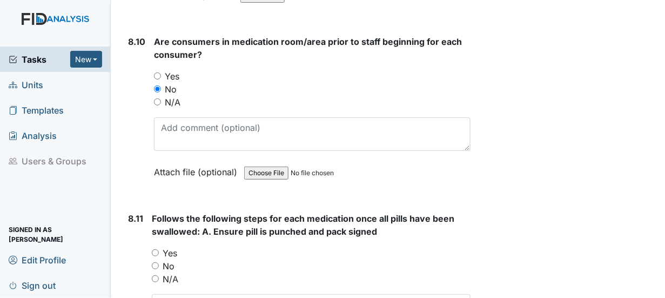
scroll to position [10368, 0]
click at [154, 248] on input "Yes" at bounding box center [155, 251] width 7 height 7
radio input "true"
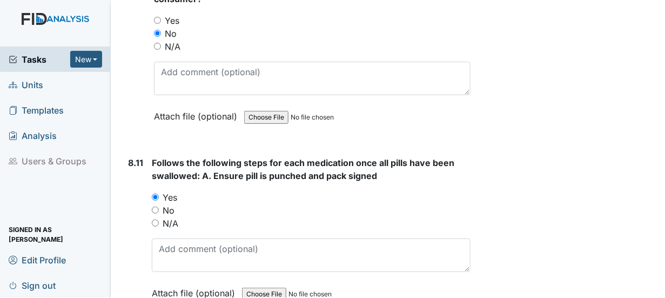
scroll to position [10530, 0]
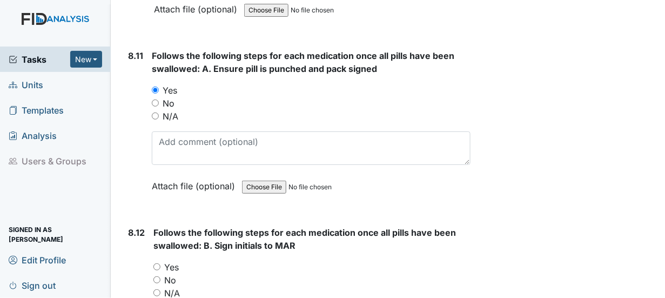
click at [157, 263] on input "Yes" at bounding box center [156, 266] width 7 height 7
radio input "true"
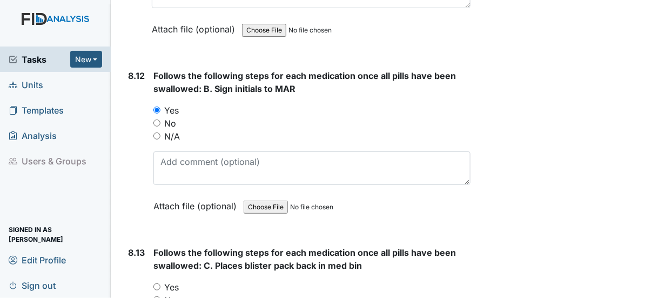
scroll to position [10692, 0]
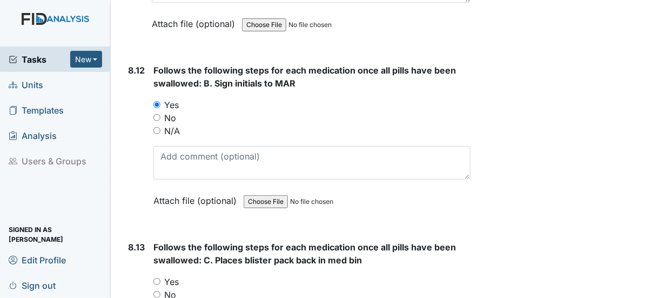
click at [156, 278] on input "Yes" at bounding box center [156, 281] width 7 height 7
radio input "true"
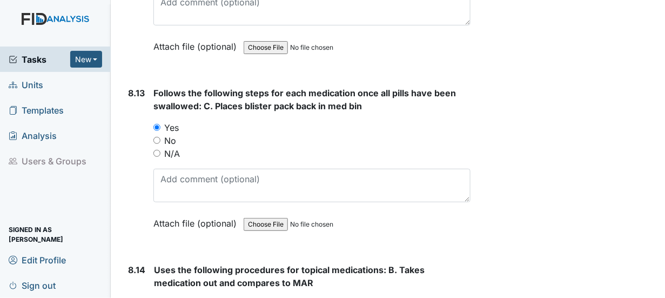
scroll to position [10854, 0]
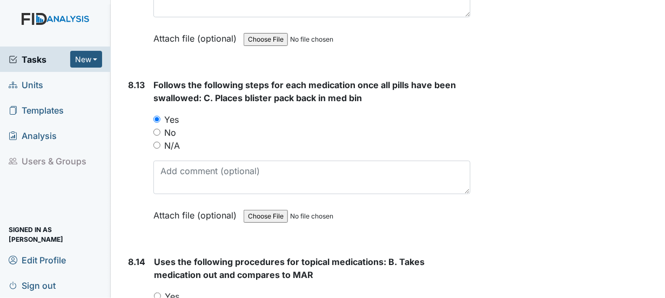
click at [156, 292] on input "Yes" at bounding box center [157, 295] width 7 height 7
radio input "true"
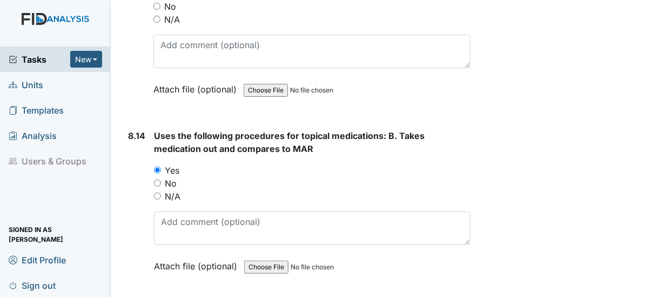
scroll to position [11016, 0]
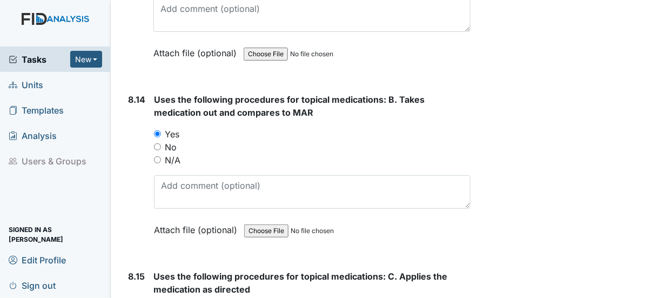
radio input "true"
drag, startPoint x: 155, startPoint y: 274, endPoint x: 198, endPoint y: 267, distance: 43.1
radio input "true"
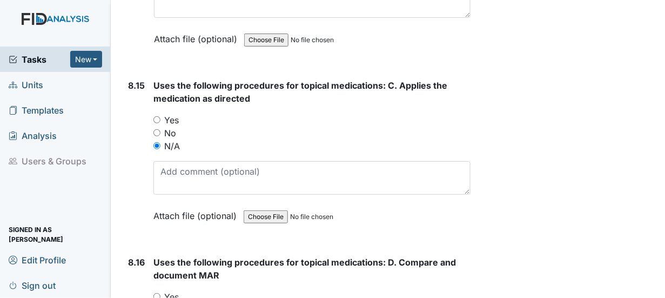
scroll to position [11232, 0]
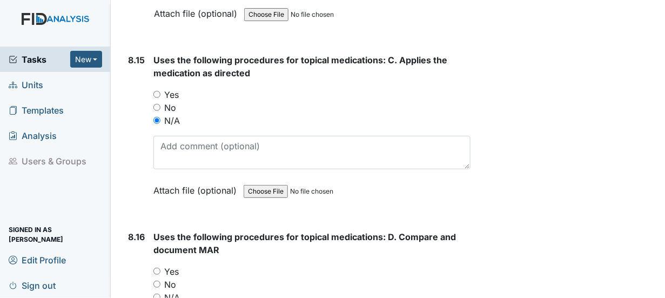
click at [158, 293] on input "N/A" at bounding box center [156, 296] width 7 height 7
radio input "true"
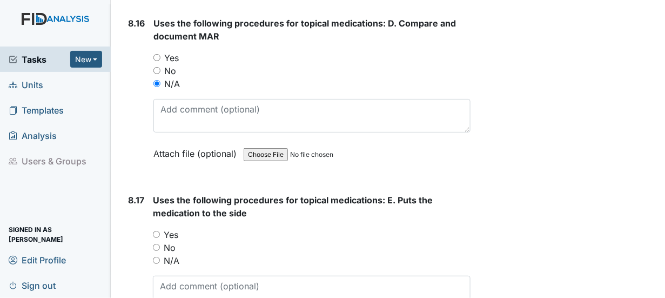
scroll to position [11448, 0]
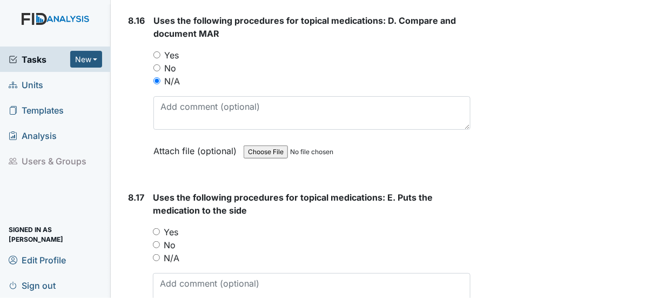
click at [156, 254] on input "N/A" at bounding box center [156, 257] width 7 height 7
radio input "true"
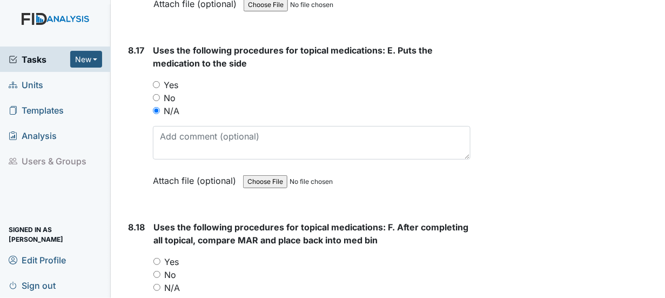
scroll to position [11610, 0]
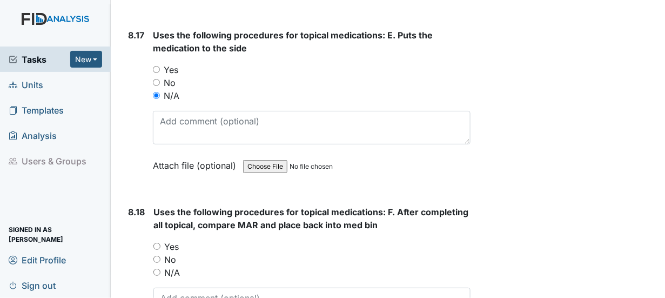
click at [158, 268] on input "N/A" at bounding box center [156, 271] width 7 height 7
radio input "true"
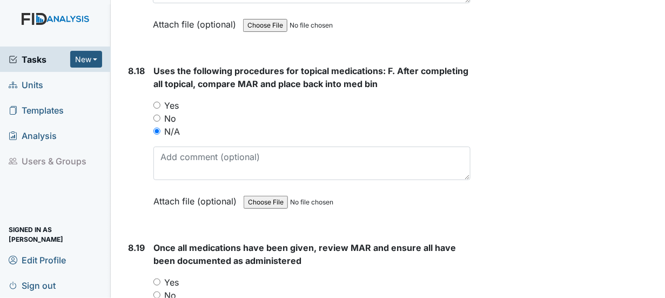
scroll to position [11772, 0]
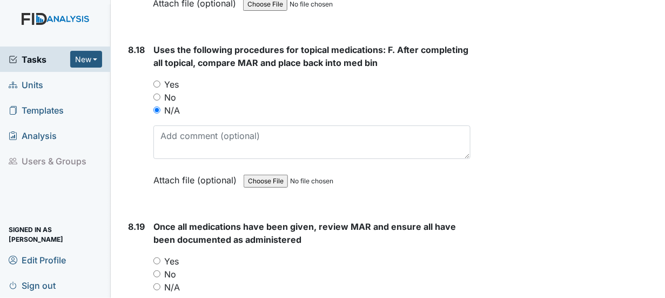
click at [157, 257] on input "Yes" at bounding box center [156, 260] width 7 height 7
radio input "true"
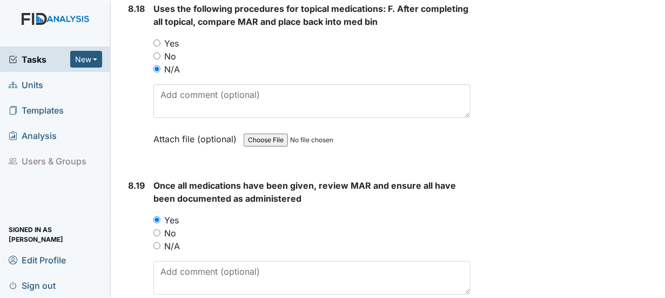
scroll to position [11880, 0]
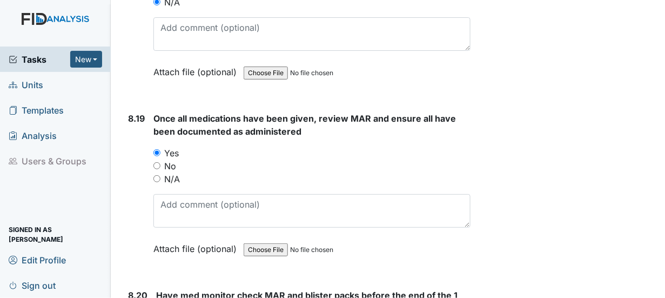
radio input "true"
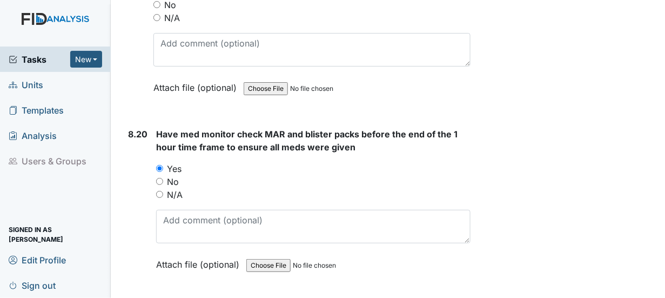
scroll to position [12042, 0]
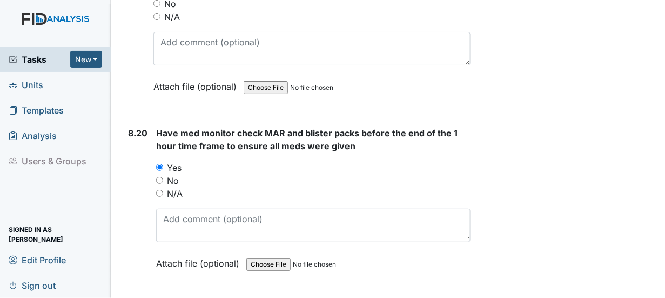
radio input "true"
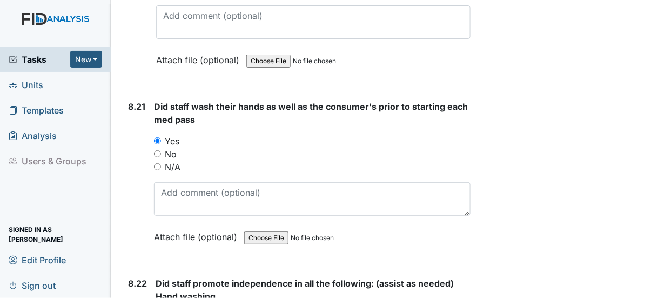
scroll to position [12258, 0]
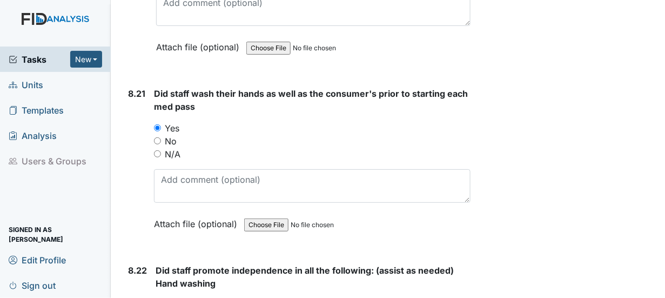
radio input "true"
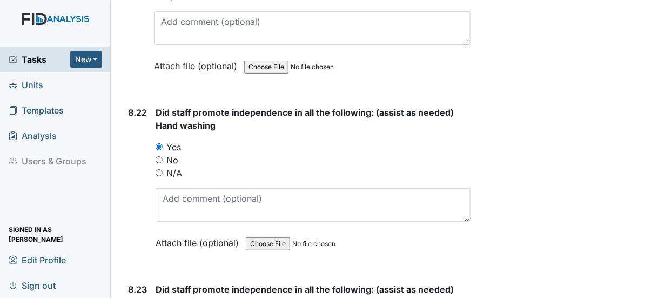
scroll to position [12420, 0]
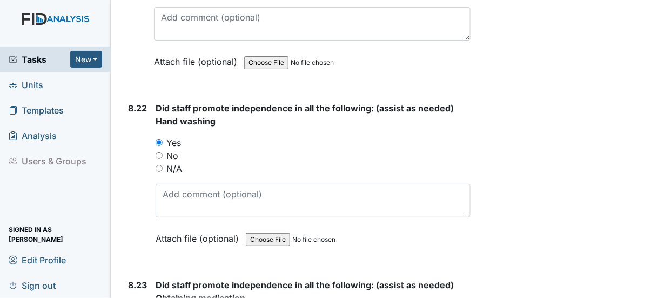
radio input "true"
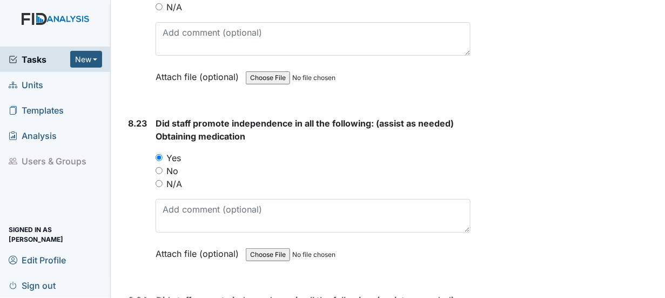
scroll to position [12582, 0]
radio input "true"
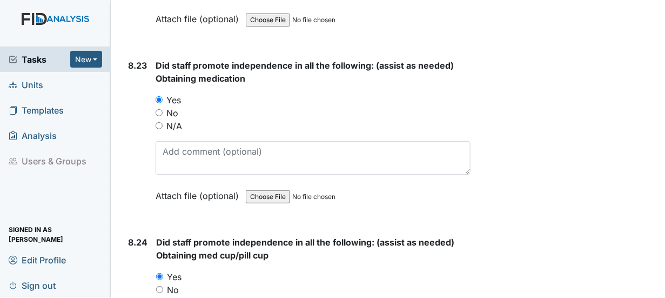
scroll to position [12744, 0]
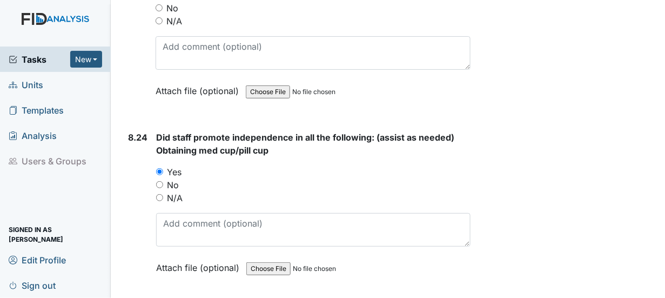
radio input "true"
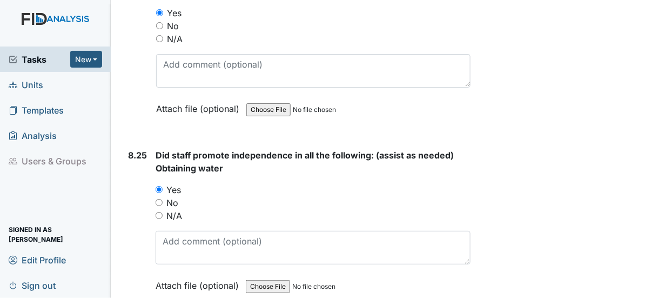
scroll to position [12906, 0]
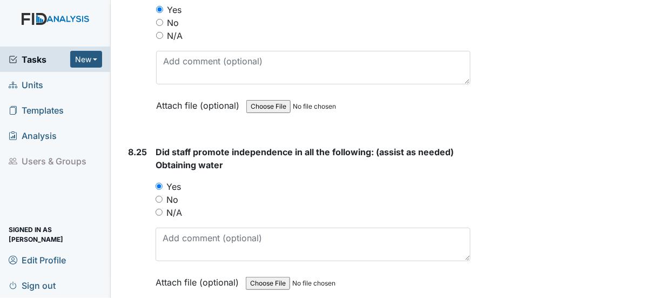
radio input "true"
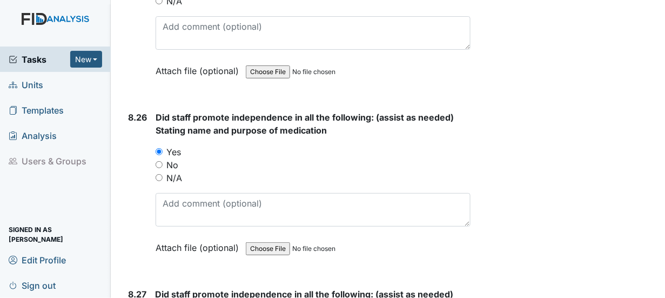
scroll to position [13176, 0]
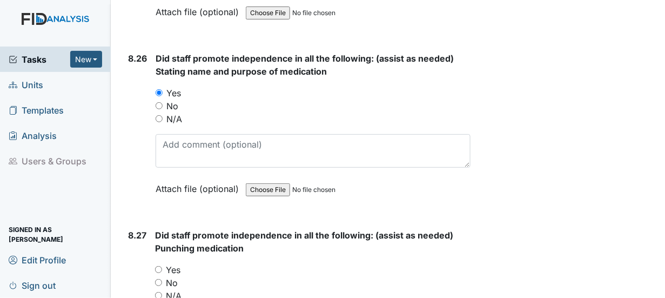
click at [160, 266] on input "Yes" at bounding box center [158, 269] width 7 height 7
radio input "true"
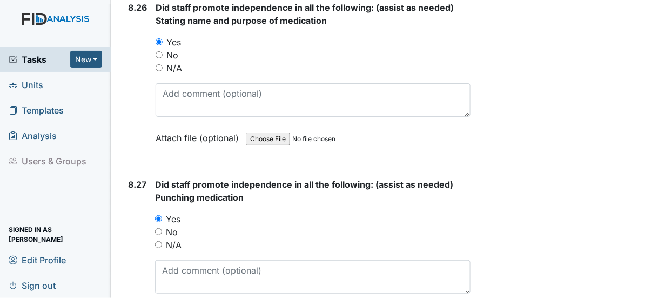
scroll to position [13338, 0]
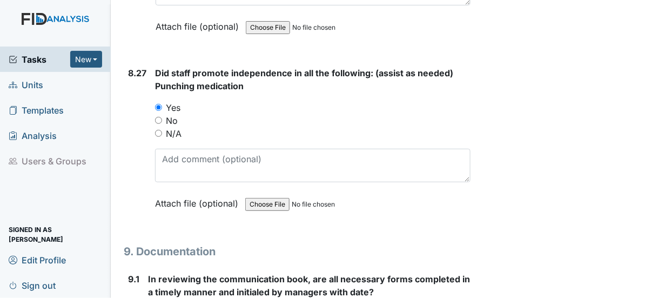
radio input "true"
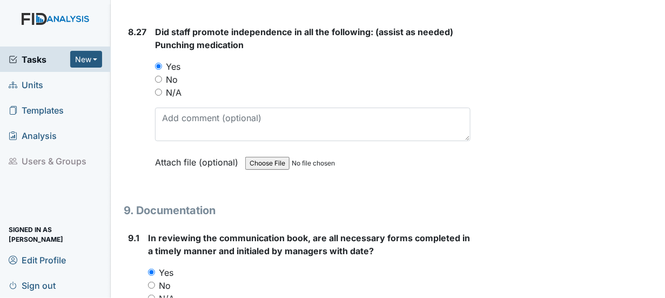
scroll to position [13500, 0]
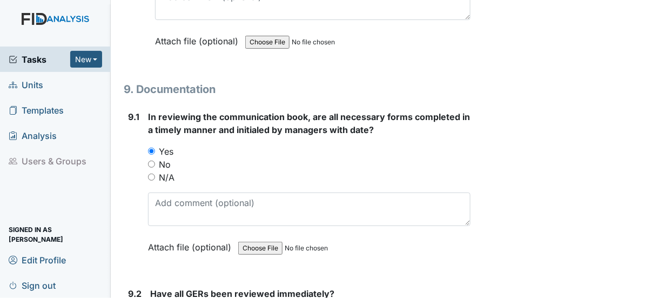
radio input "true"
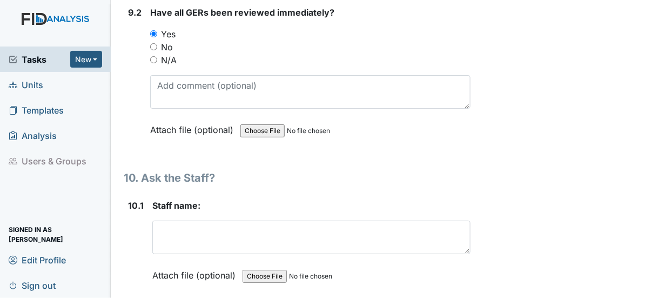
scroll to position [13824, 0]
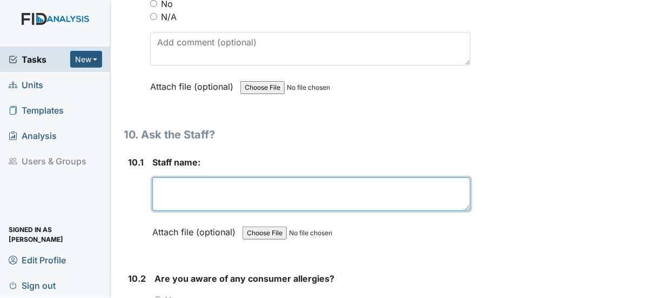
click at [168, 177] on textarea at bounding box center [311, 193] width 318 height 33
click at [166, 177] on textarea "k" at bounding box center [311, 193] width 318 height 33
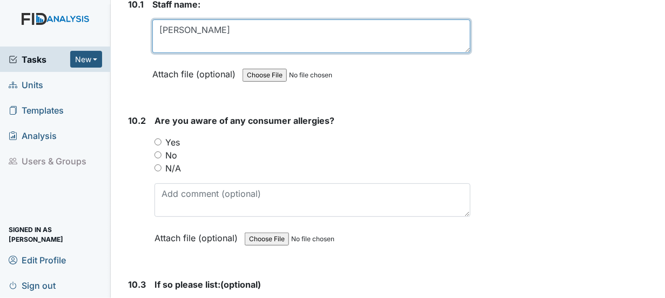
scroll to position [13986, 0]
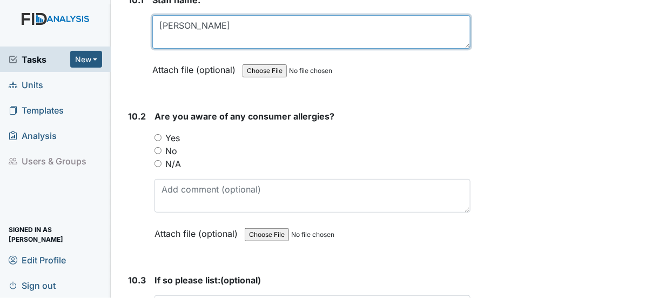
type textarea "[PERSON_NAME]"
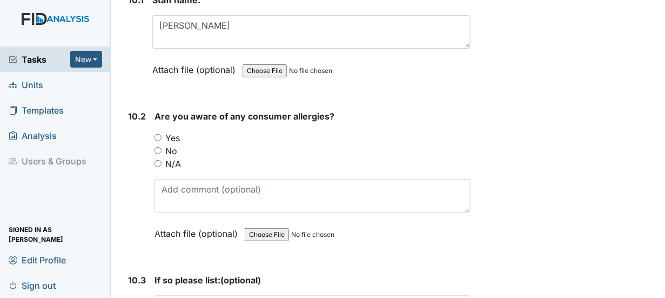
click at [158, 134] on input "Yes" at bounding box center [157, 137] width 7 height 7
radio input "true"
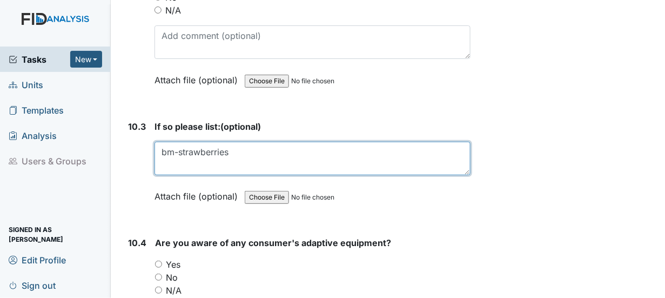
scroll to position [14202, 0]
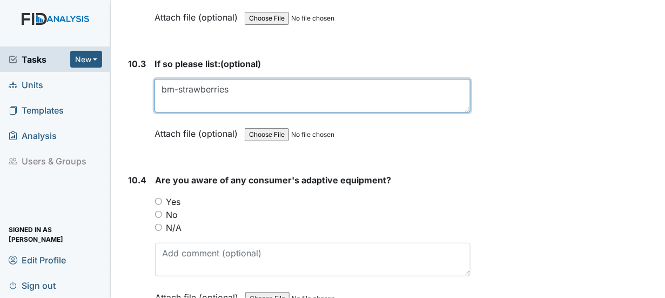
type textarea "bm-strawberries"
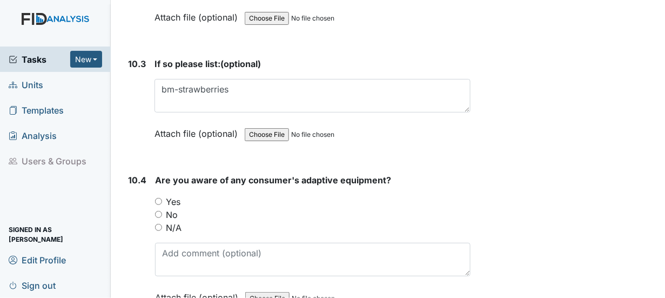
drag, startPoint x: 156, startPoint y: 125, endPoint x: 176, endPoint y: 133, distance: 21.9
click at [160, 198] on input "Yes" at bounding box center [158, 201] width 7 height 7
radio input "true"
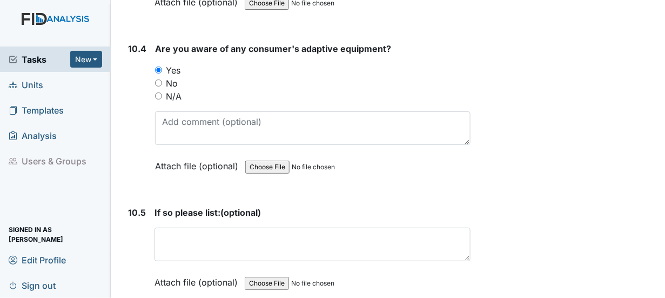
scroll to position [14364, 0]
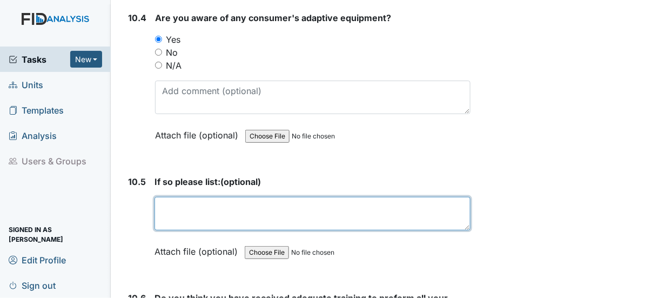
click at [172, 197] on textarea at bounding box center [312, 213] width 316 height 33
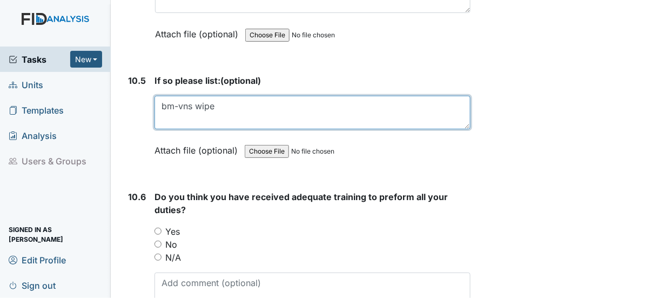
scroll to position [14472, 0]
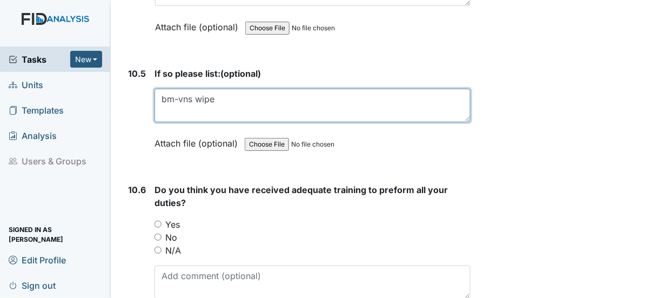
type textarea "bm-vns wipe"
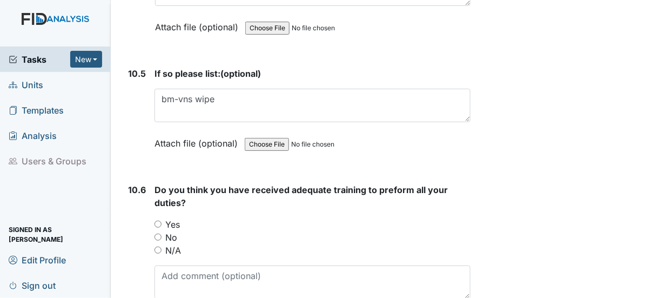
click at [157, 220] on input "Yes" at bounding box center [157, 223] width 7 height 7
radio input "true"
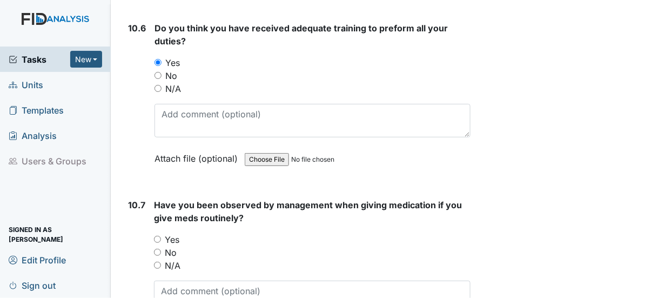
scroll to position [14634, 0]
click at [159, 235] on input "Yes" at bounding box center [157, 238] width 7 height 7
radio input "true"
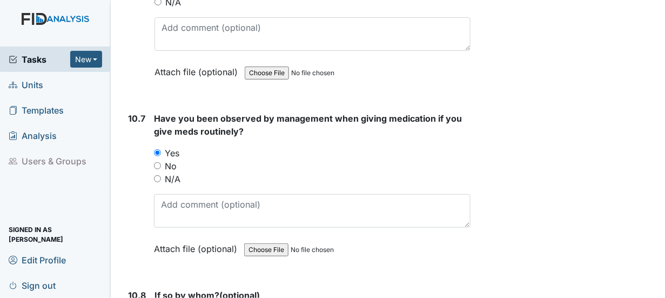
scroll to position [14742, 0]
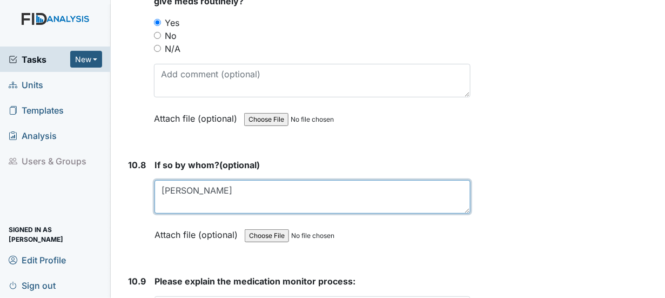
scroll to position [14892, 0]
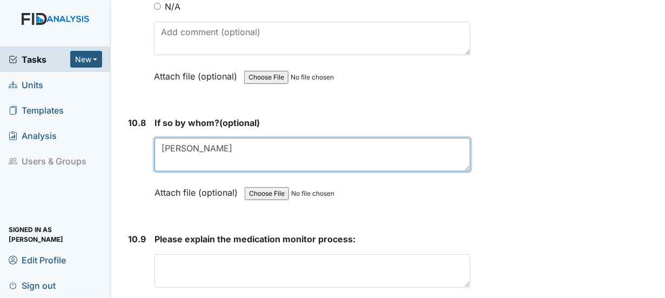
type textarea "[PERSON_NAME]"
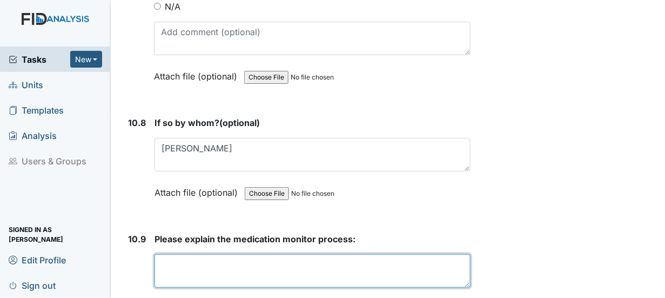
click at [160, 254] on textarea at bounding box center [312, 270] width 316 height 33
click at [370, 254] on textarea "check within 1 hr.right person, medication, dosage" at bounding box center [312, 270] width 316 height 33
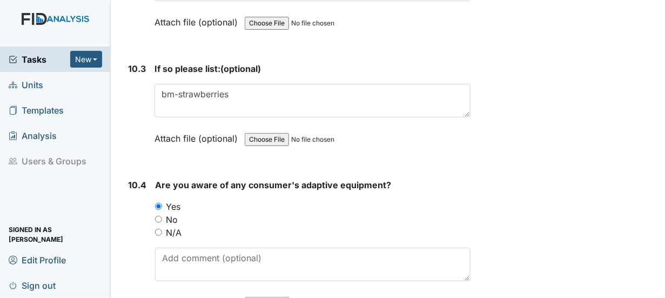
scroll to position [14136, 0]
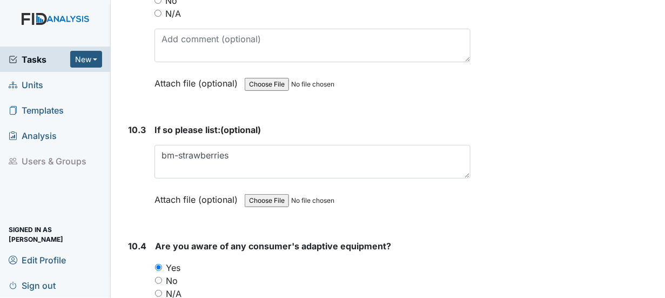
type textarea "check within 1 hr.right person, medication, dosage, route, time ,sign, highligh…"
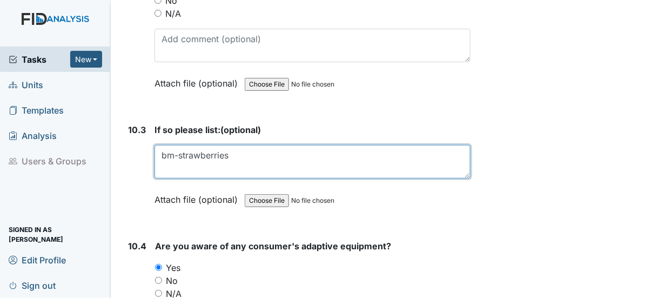
click at [229, 145] on textarea "bm-strawberries" at bounding box center [312, 161] width 316 height 33
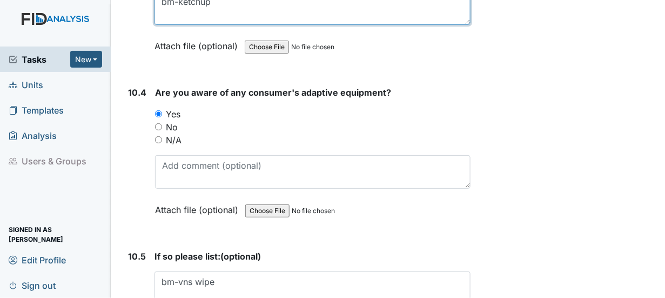
scroll to position [14298, 0]
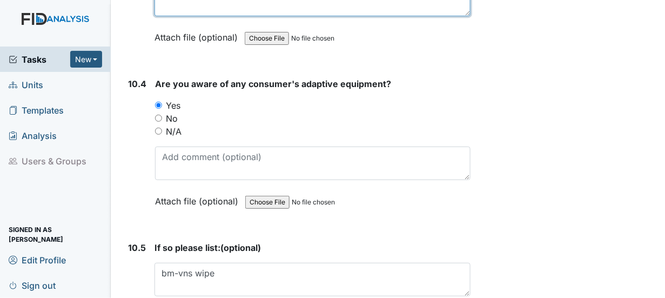
type textarea "bm-ketchup"
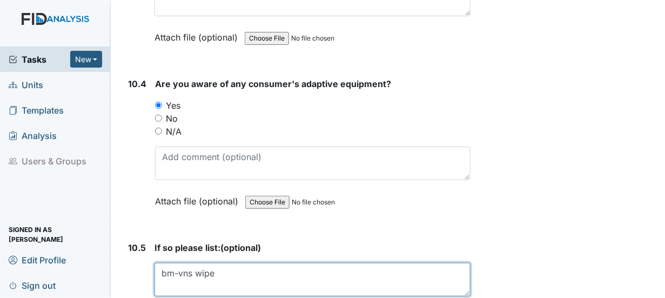
click at [219, 262] on textarea "bm-vns wipe" at bounding box center [312, 278] width 316 height 33
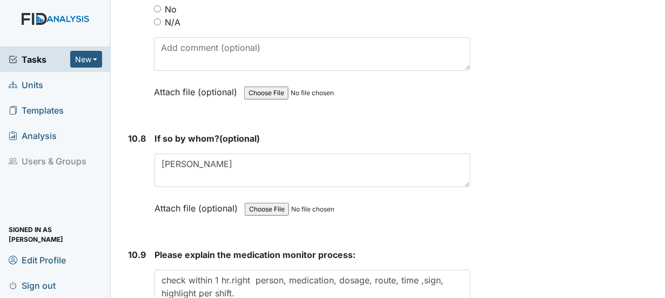
scroll to position [14892, 0]
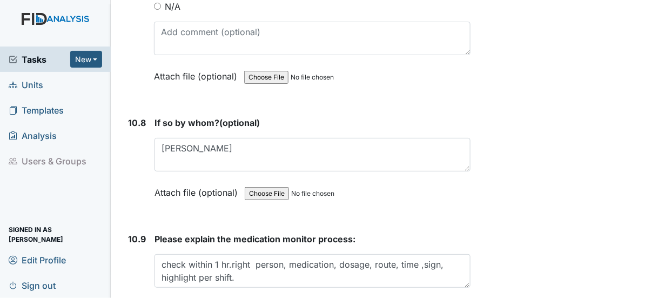
type textarea "bm-vns wipe, glasses"
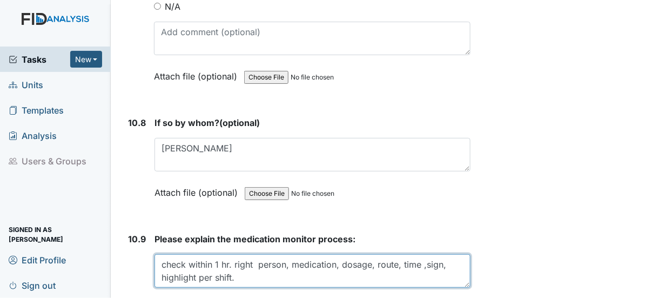
type textarea "check within 1 hr. right person, medication, dosage, route, time ,sign, highlig…"
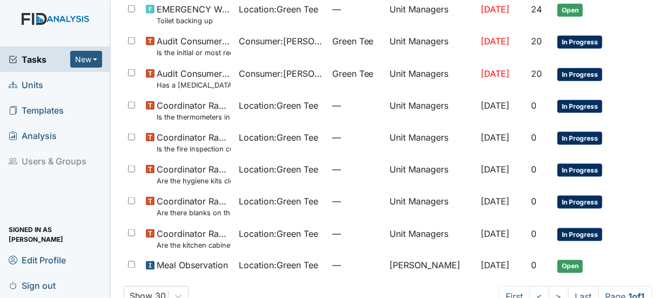
scroll to position [316, 0]
